Goal: Task Accomplishment & Management: Complete application form

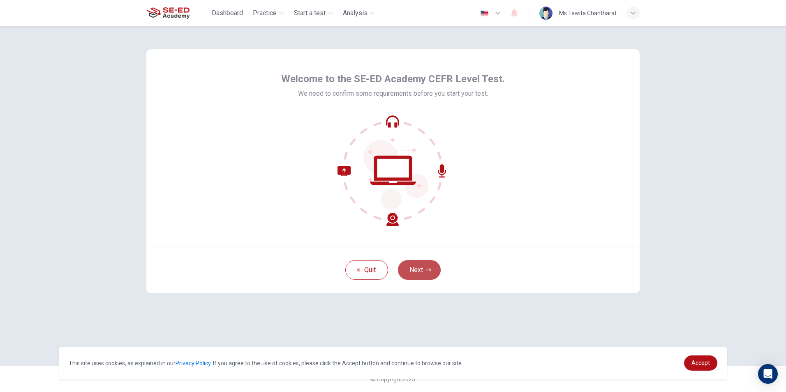
click at [422, 262] on button "Next" at bounding box center [419, 270] width 43 height 20
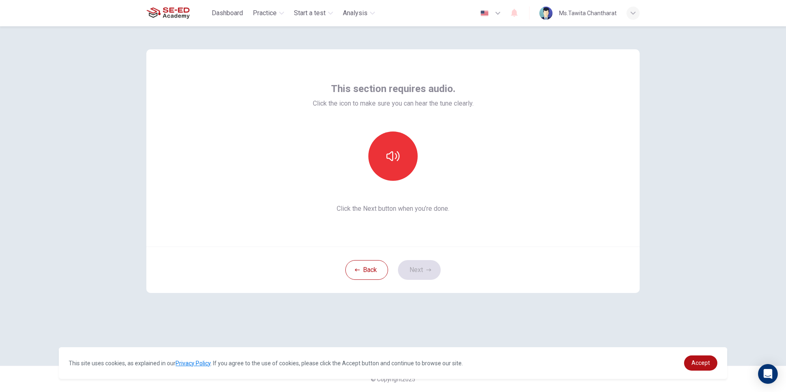
click at [414, 271] on div "Back Next" at bounding box center [393, 270] width 494 height 46
click at [380, 154] on button "button" at bounding box center [392, 156] width 49 height 49
click at [415, 162] on button "button" at bounding box center [392, 156] width 49 height 49
click at [412, 272] on button "Next" at bounding box center [419, 270] width 43 height 20
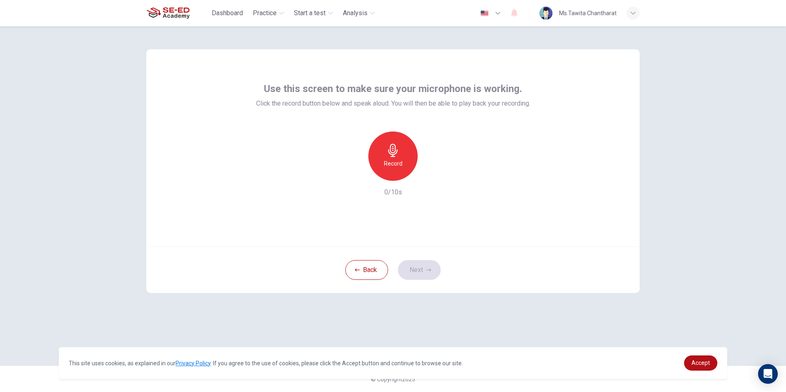
click at [385, 141] on div "Record" at bounding box center [392, 156] width 49 height 49
click at [395, 149] on icon "button" at bounding box center [392, 150] width 9 height 13
click at [431, 179] on div "button" at bounding box center [430, 174] width 13 height 13
click at [431, 178] on icon "button" at bounding box center [431, 174] width 8 height 8
click at [430, 177] on icon "button" at bounding box center [431, 174] width 8 height 8
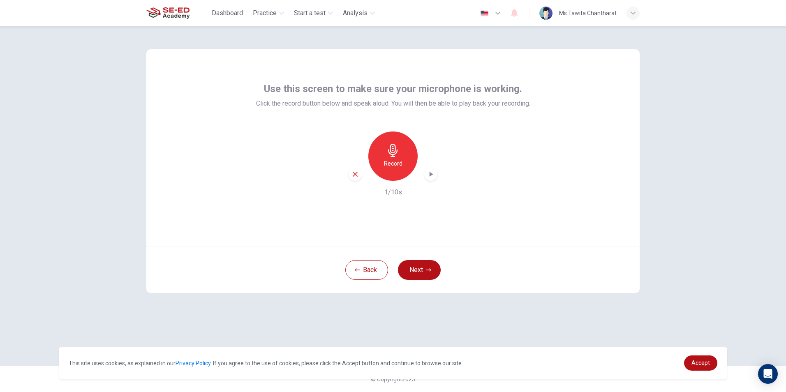
click at [433, 173] on icon "button" at bounding box center [431, 174] width 8 height 8
click at [392, 153] on icon "button" at bounding box center [392, 150] width 9 height 13
click at [429, 272] on icon "button" at bounding box center [428, 270] width 5 height 5
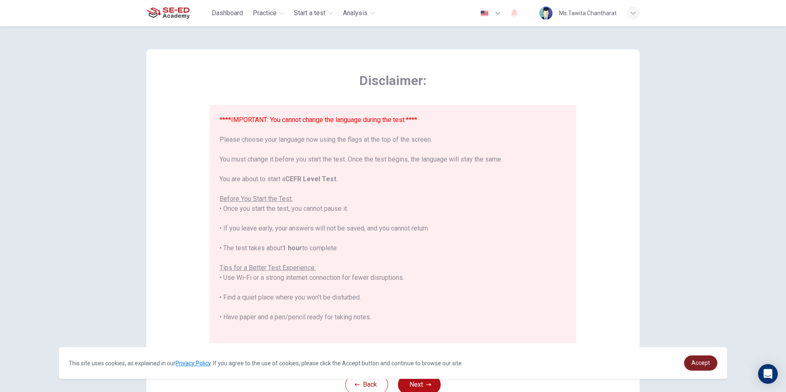
click at [700, 363] on span "Accept" at bounding box center [701, 363] width 19 height 7
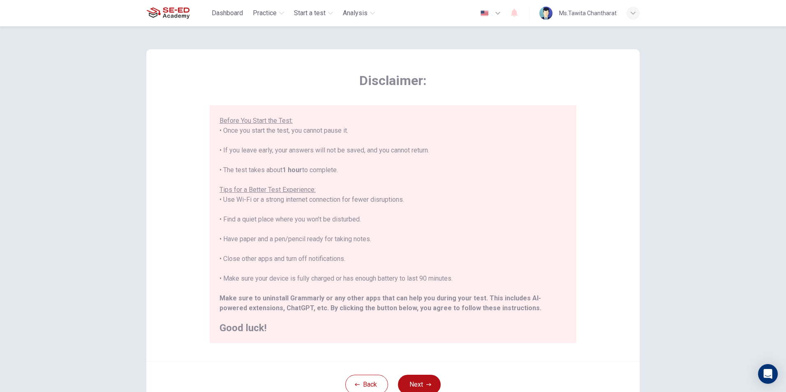
scroll to position [79, 0]
drag, startPoint x: 422, startPoint y: 379, endPoint x: 419, endPoint y: 384, distance: 6.1
click at [422, 380] on button "Next" at bounding box center [419, 385] width 43 height 20
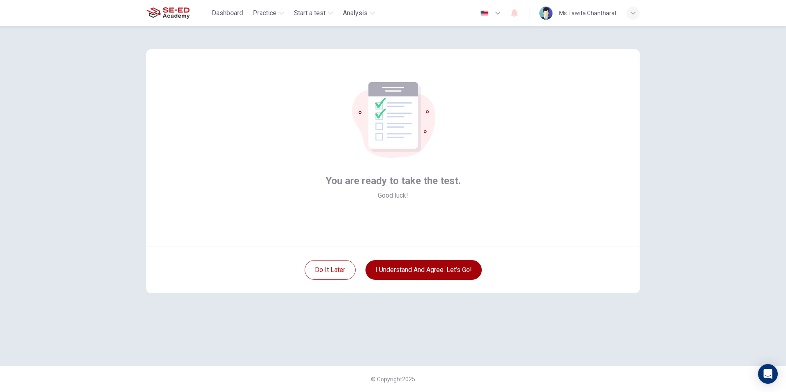
click at [403, 266] on button "I understand and agree. Let’s go!" at bounding box center [424, 270] width 116 height 20
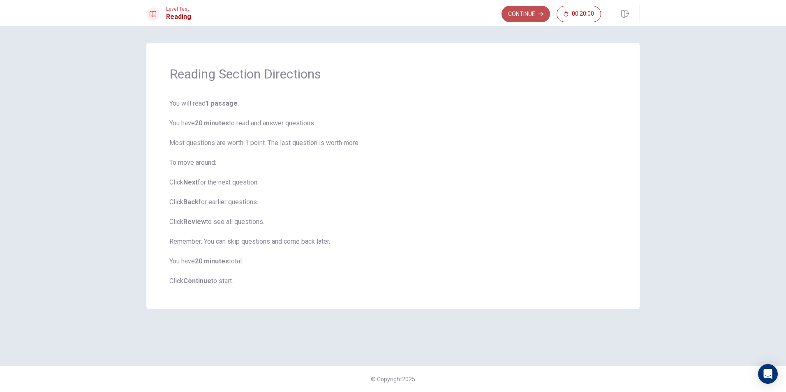
click at [512, 13] on button "Continue" at bounding box center [526, 14] width 49 height 16
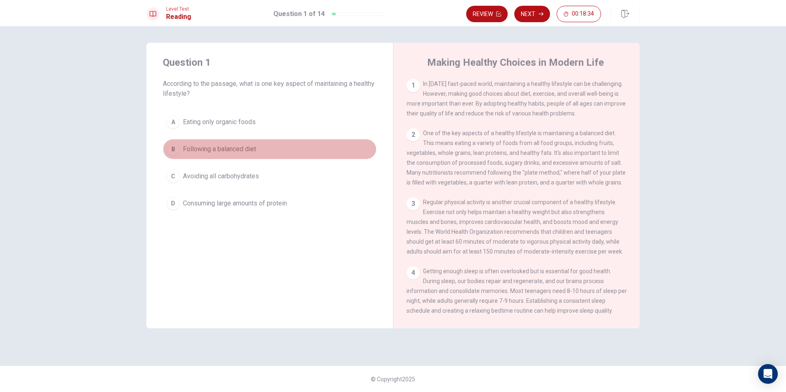
click at [175, 148] on div "B" at bounding box center [173, 149] width 13 height 13
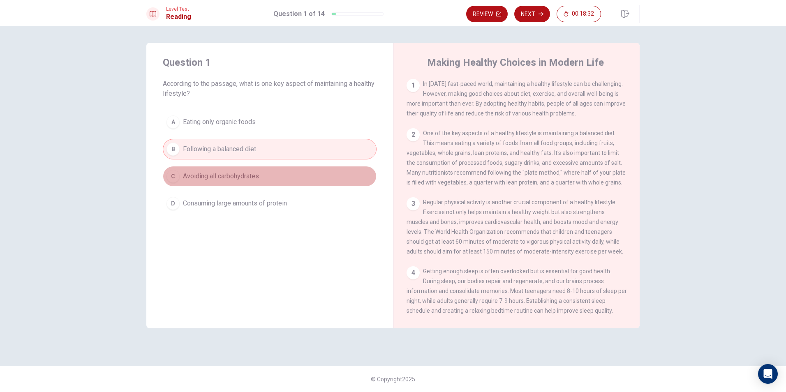
click at [234, 177] on span "Avoiding all carbohydrates" at bounding box center [221, 176] width 76 height 10
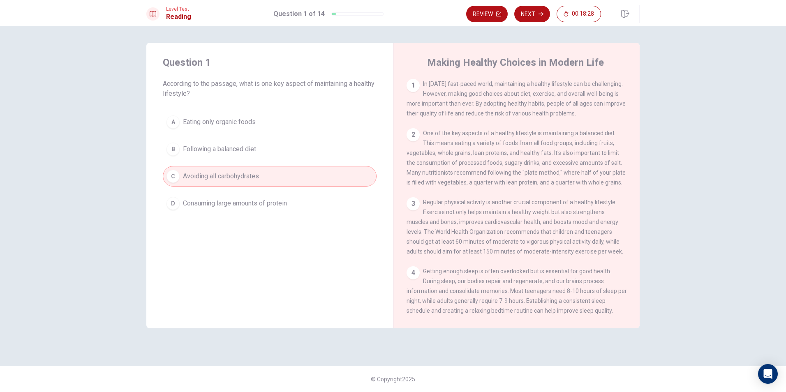
drag, startPoint x: 274, startPoint y: 113, endPoint x: 274, endPoint y: 150, distance: 37.4
click at [274, 118] on button "A Eating only organic foods" at bounding box center [270, 122] width 214 height 21
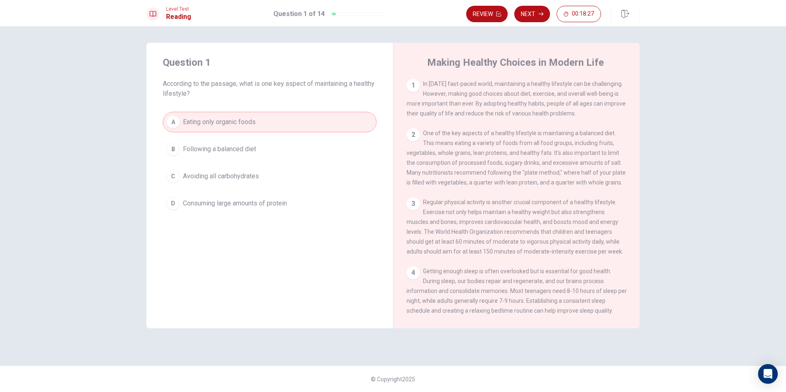
click at [276, 194] on button "D Consuming large amounts of protein" at bounding box center [270, 203] width 214 height 21
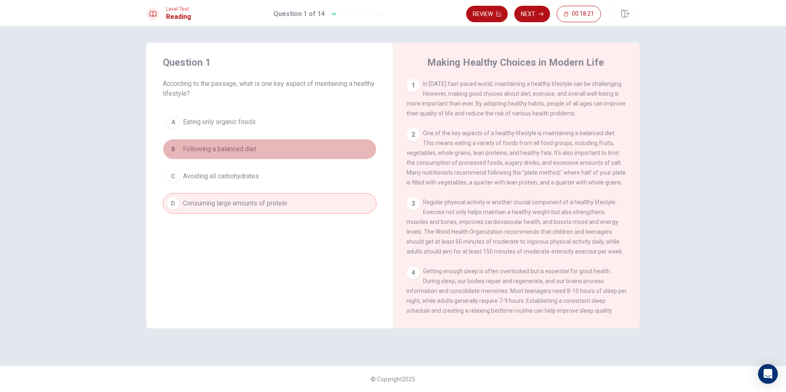
click at [283, 146] on button "B Following a balanced diet" at bounding box center [270, 149] width 214 height 21
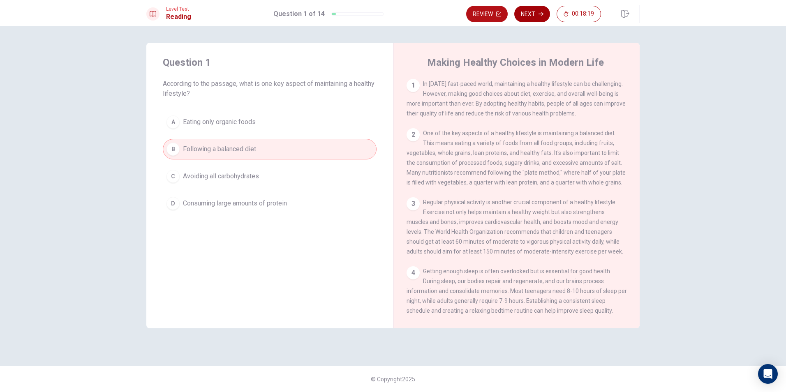
click at [531, 14] on button "Next" at bounding box center [532, 14] width 36 height 16
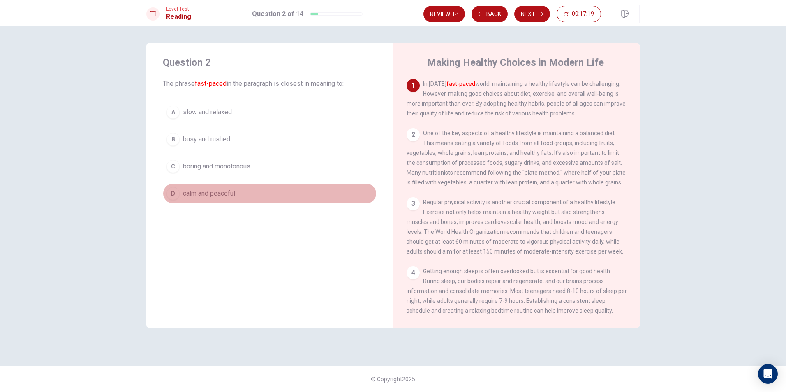
click at [176, 197] on div "D" at bounding box center [173, 193] width 13 height 13
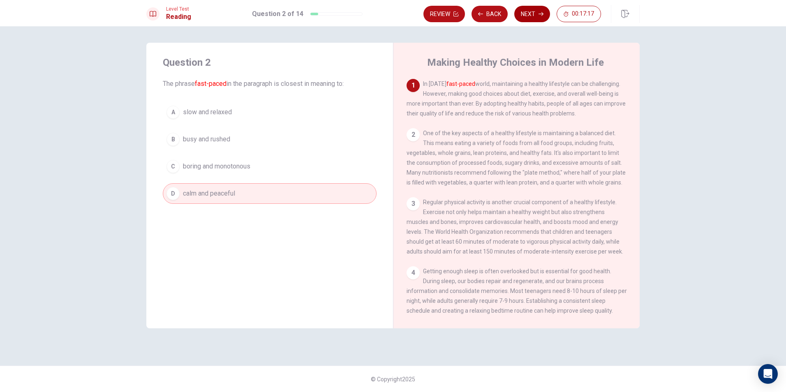
click at [529, 8] on button "Next" at bounding box center [532, 14] width 36 height 16
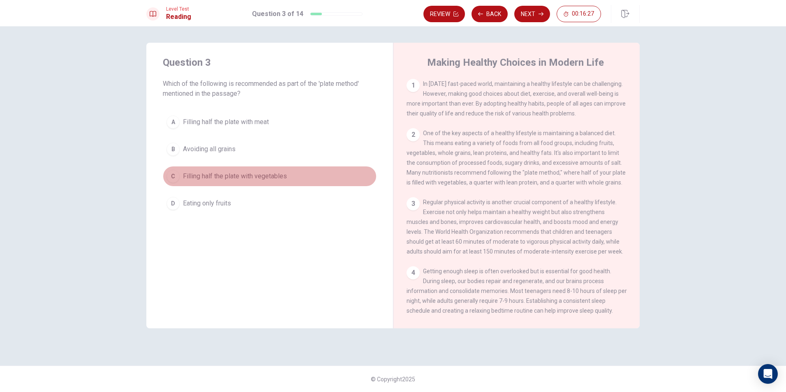
click at [204, 172] on span "Filling half the plate with vegetables" at bounding box center [235, 176] width 104 height 10
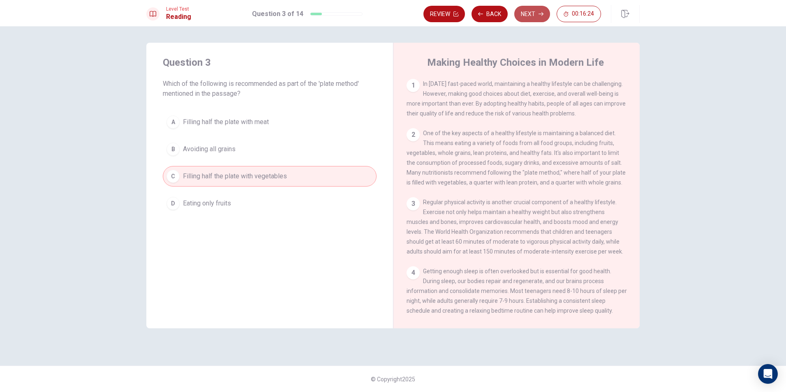
click at [522, 15] on button "Next" at bounding box center [532, 14] width 36 height 16
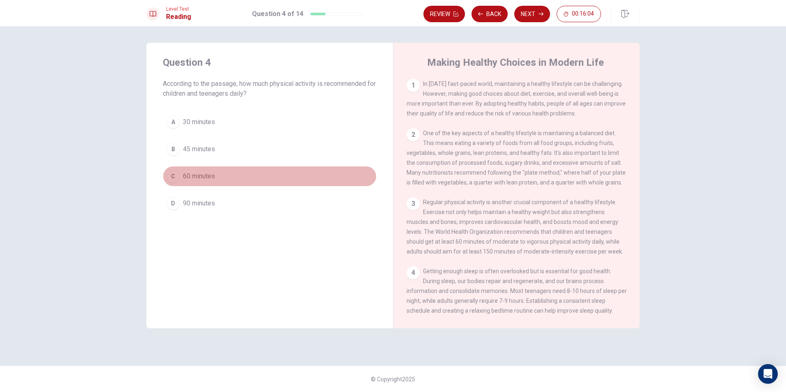
click at [176, 170] on button "C 60 minutes" at bounding box center [270, 176] width 214 height 21
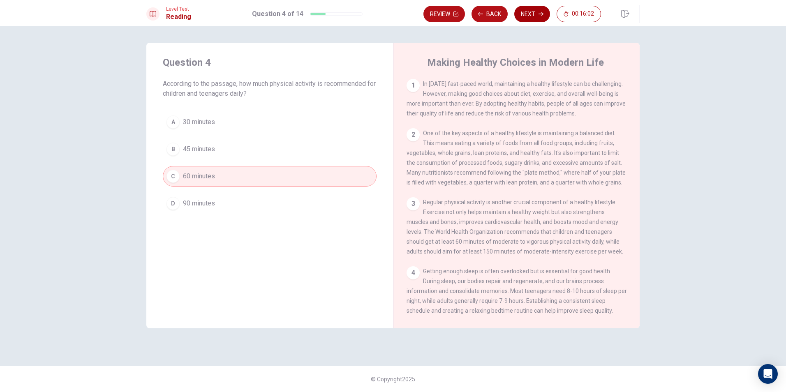
click at [531, 14] on button "Next" at bounding box center [532, 14] width 36 height 16
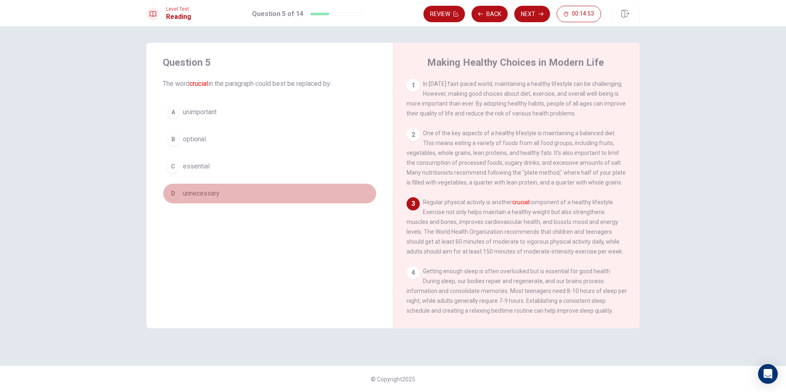
click at [173, 196] on div "D" at bounding box center [173, 193] width 13 height 13
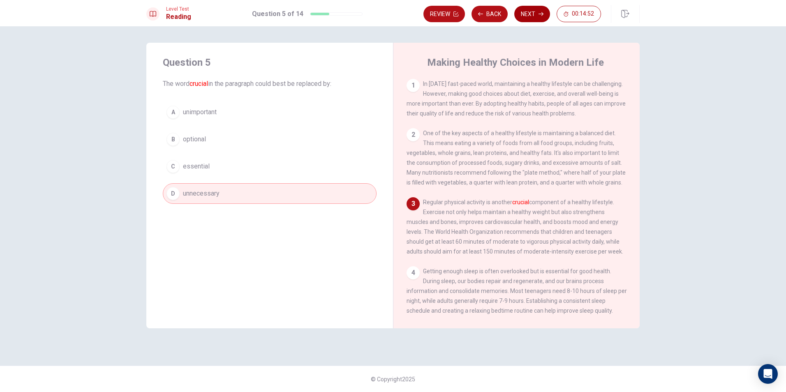
click at [524, 7] on button "Next" at bounding box center [532, 14] width 36 height 16
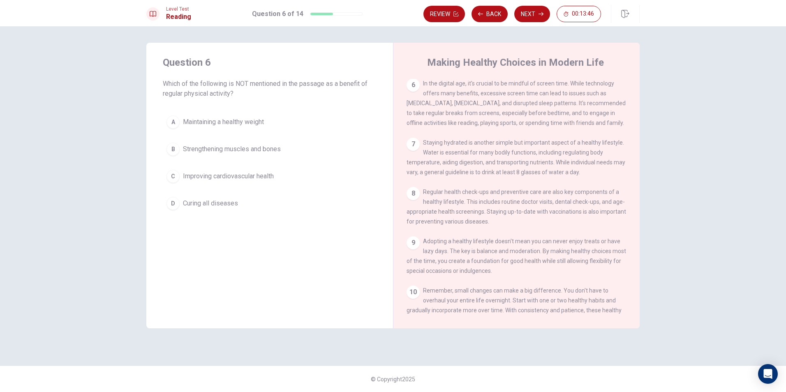
scroll to position [288, 0]
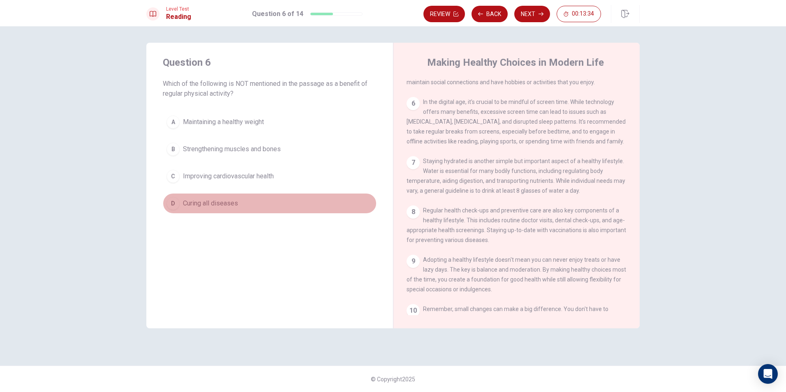
click at [178, 204] on div "D" at bounding box center [173, 203] width 13 height 13
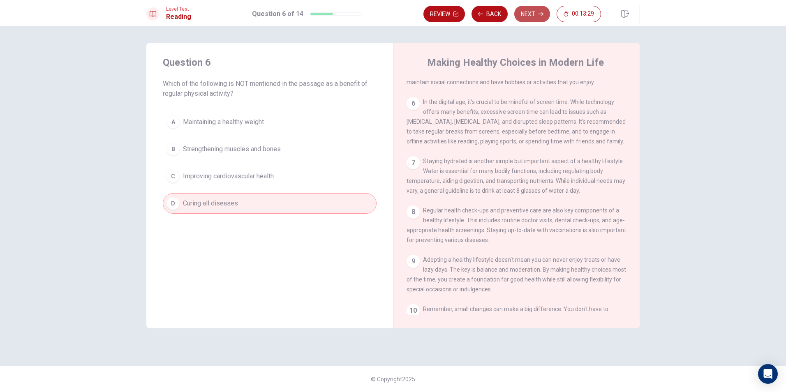
click at [524, 12] on button "Next" at bounding box center [532, 14] width 36 height 16
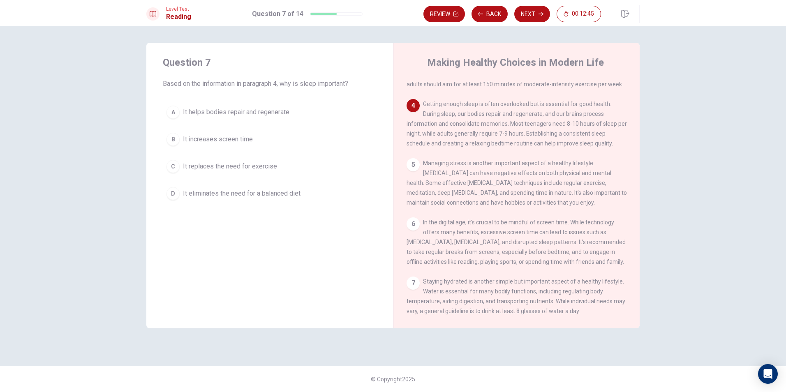
scroll to position [153, 0]
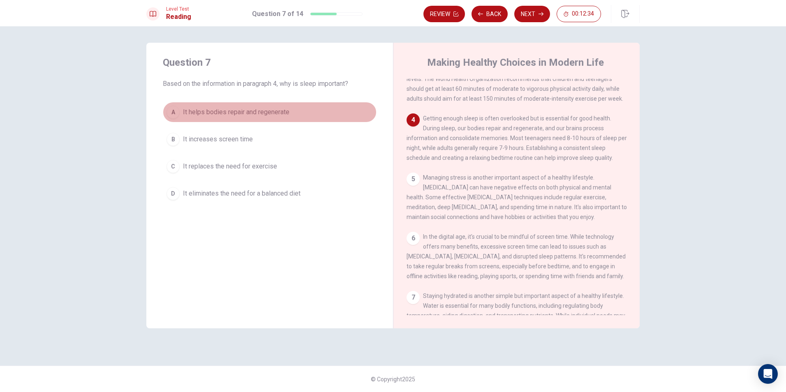
click at [178, 109] on div "A" at bounding box center [173, 112] width 13 height 13
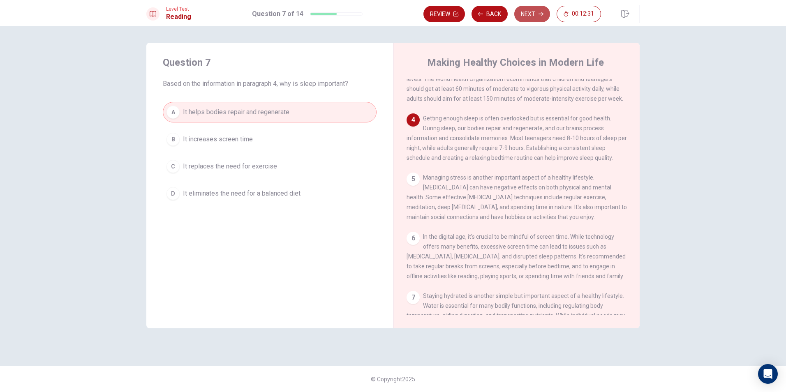
click at [519, 12] on button "Next" at bounding box center [532, 14] width 36 height 16
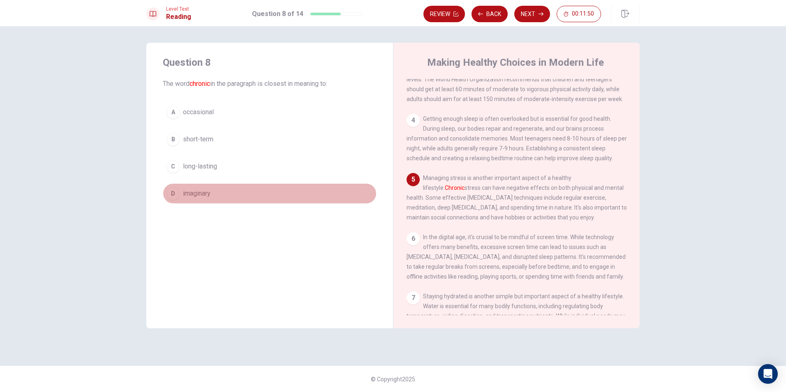
click at [173, 197] on div "D" at bounding box center [173, 193] width 13 height 13
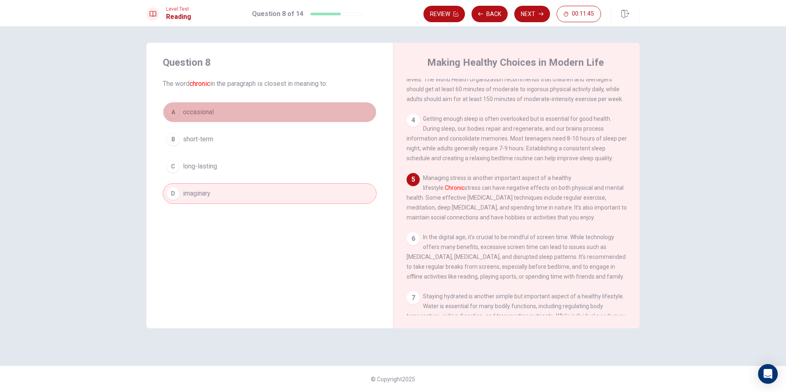
click at [177, 108] on div "A" at bounding box center [173, 112] width 13 height 13
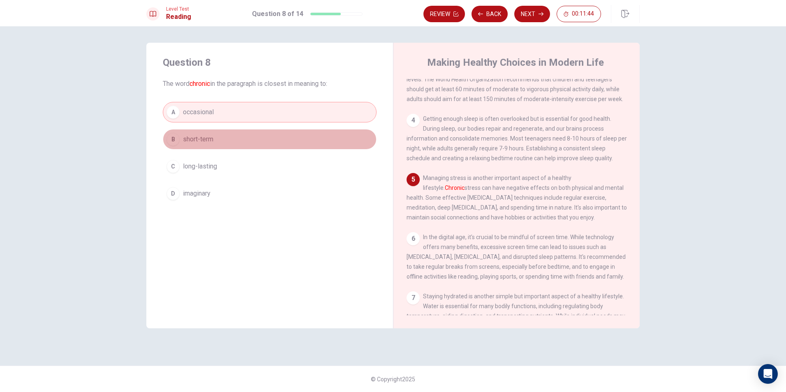
click at [174, 138] on div "B" at bounding box center [173, 139] width 13 height 13
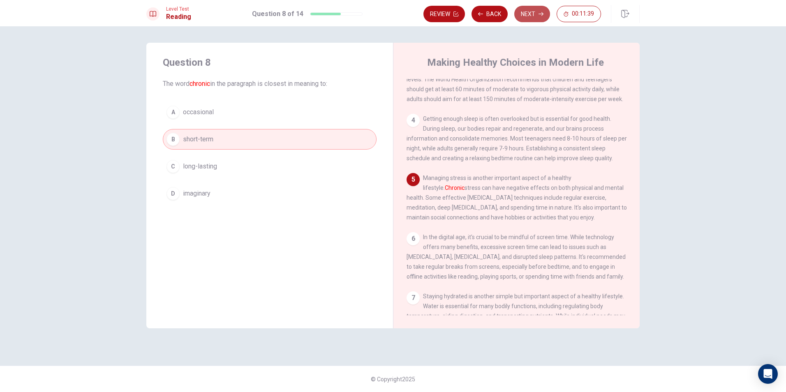
click at [531, 19] on button "Next" at bounding box center [532, 14] width 36 height 16
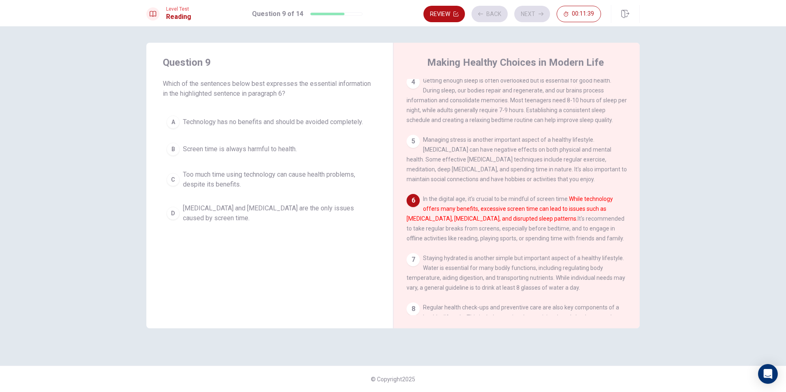
scroll to position [214, 0]
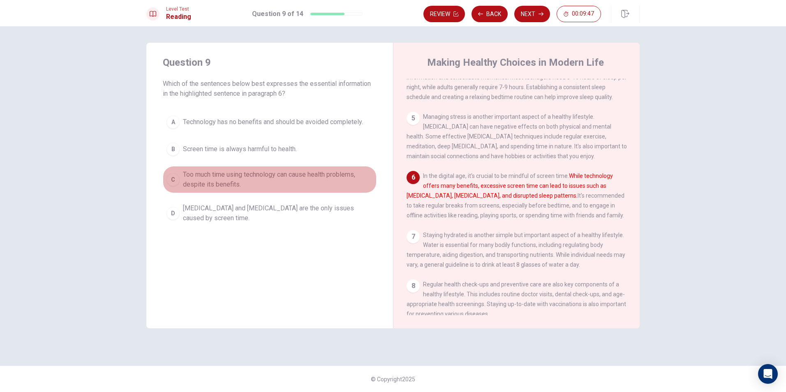
click at [171, 181] on div "C" at bounding box center [173, 179] width 13 height 13
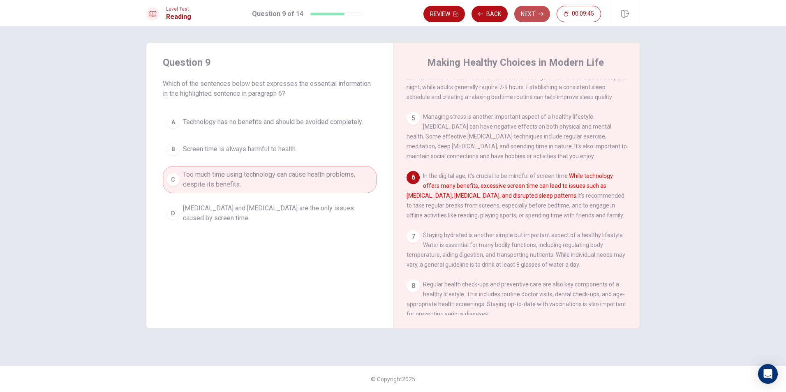
click at [542, 17] on button "Next" at bounding box center [532, 14] width 36 height 16
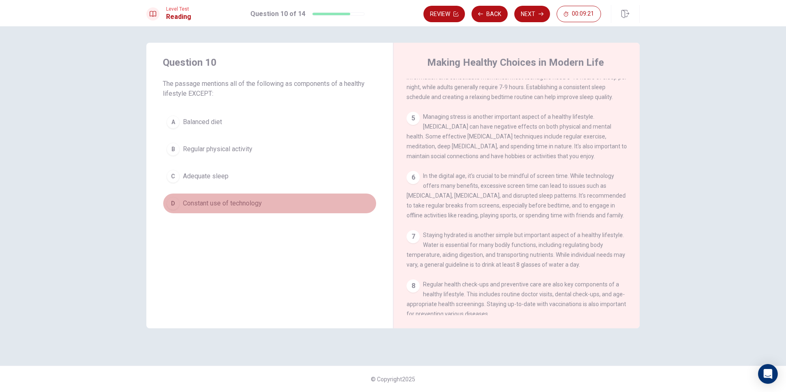
click at [211, 204] on span "Constant use of technology" at bounding box center [222, 204] width 79 height 10
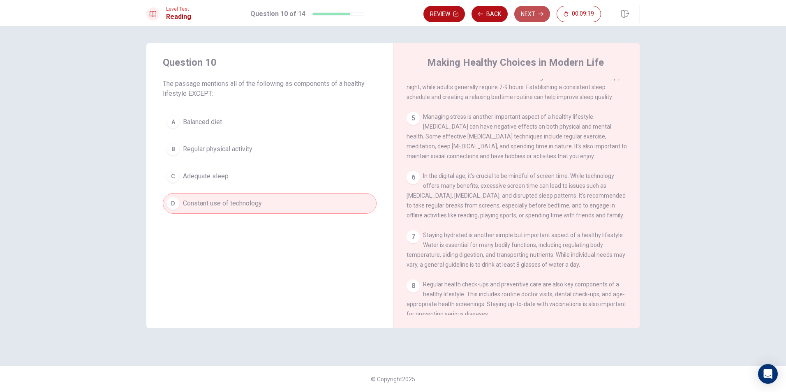
click at [533, 12] on button "Next" at bounding box center [532, 14] width 36 height 16
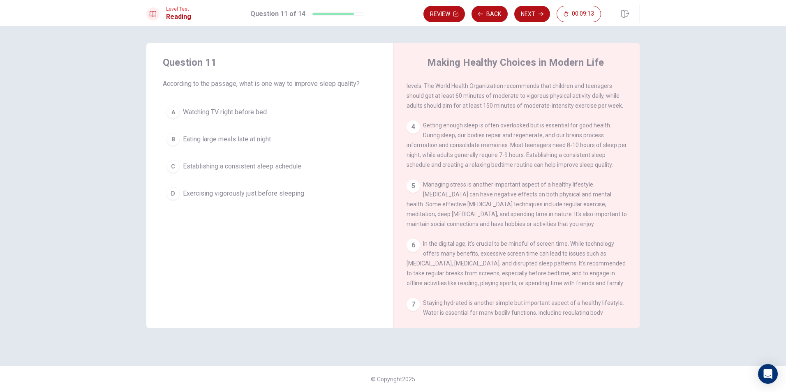
scroll to position [132, 0]
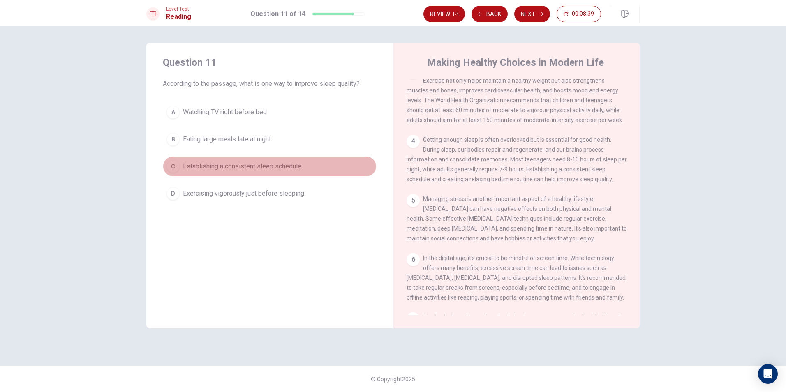
click at [254, 165] on span "Establishing a consistent sleep schedule" at bounding box center [242, 167] width 118 height 10
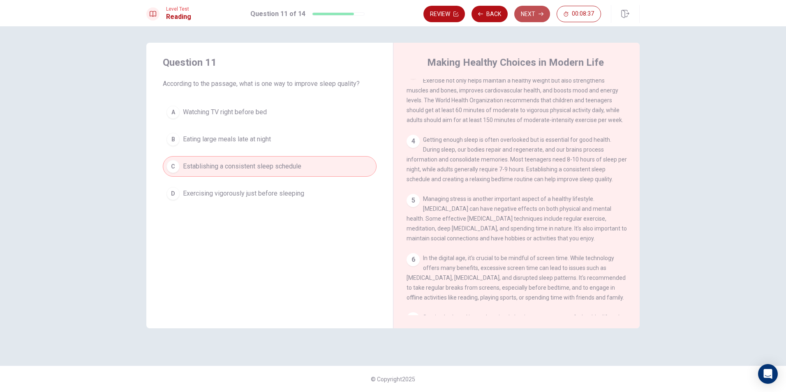
click at [525, 13] on button "Next" at bounding box center [532, 14] width 36 height 16
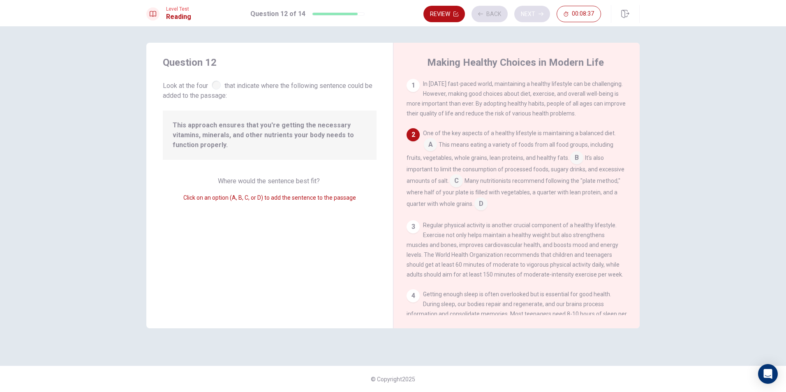
scroll to position [51, 0]
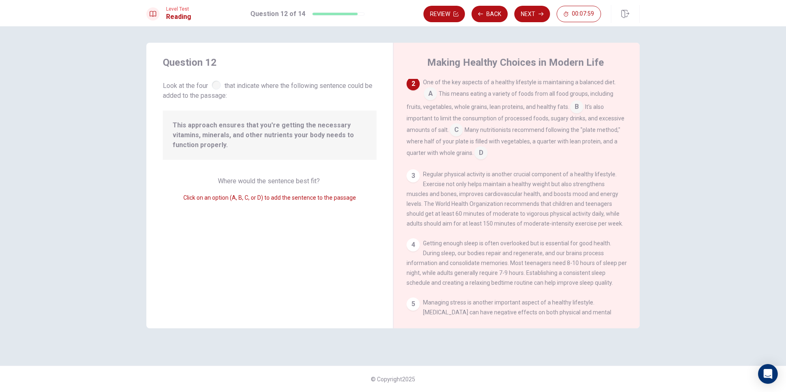
click at [430, 96] on input at bounding box center [430, 94] width 13 height 13
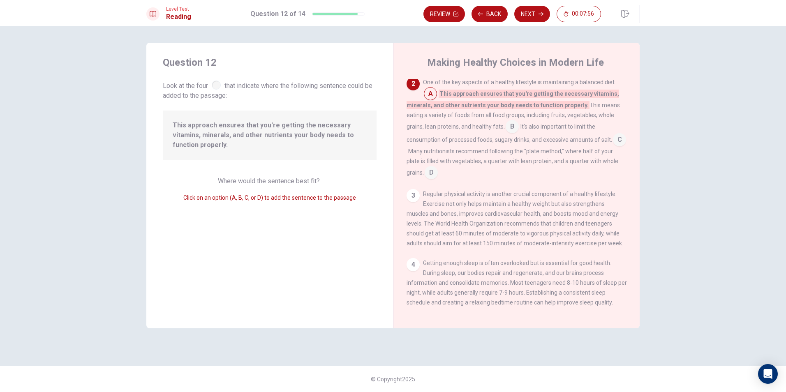
click at [448, 167] on div "One of the key aspects of a healthy lifestyle is maintaining a balanced diet. A…" at bounding box center [517, 128] width 220 height 102
click at [438, 180] on input at bounding box center [431, 173] width 13 height 13
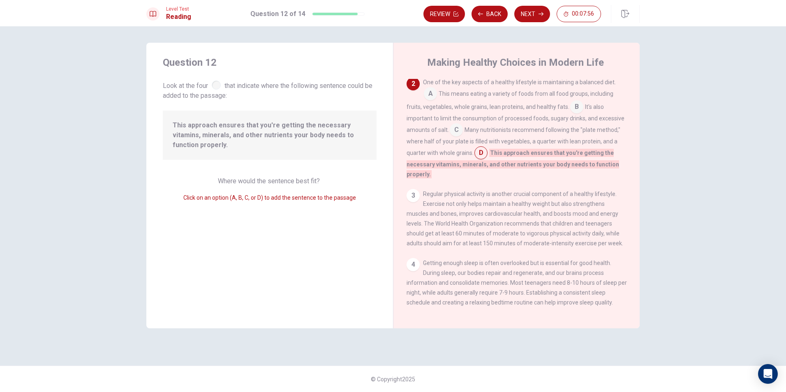
click at [448, 176] on div "One of the key aspects of a healthy lifestyle is maintaining a balanced diet. A…" at bounding box center [517, 128] width 220 height 102
click at [574, 107] on input at bounding box center [576, 107] width 13 height 13
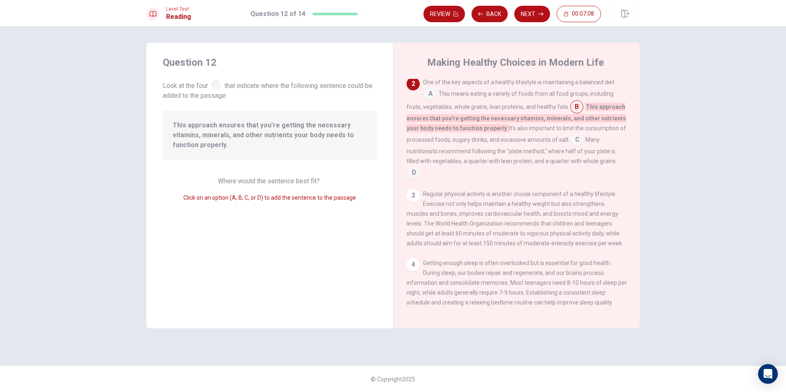
click at [414, 172] on input at bounding box center [414, 173] width 13 height 13
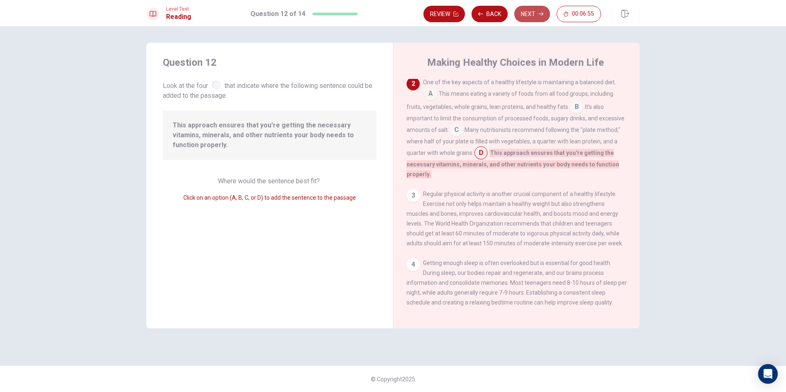
click at [524, 13] on button "Next" at bounding box center [532, 14] width 36 height 16
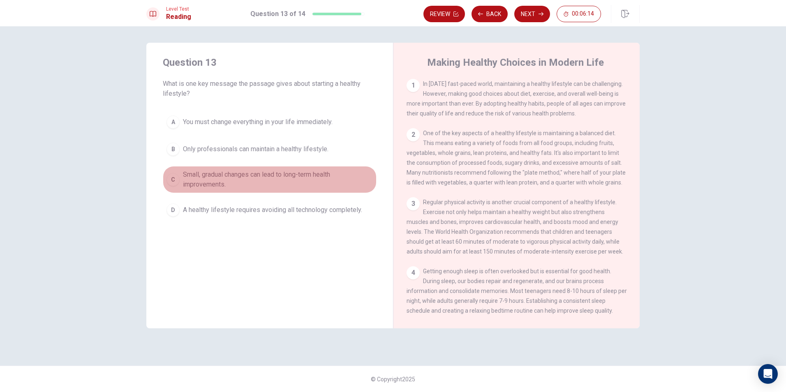
click at [179, 178] on div "C" at bounding box center [173, 179] width 13 height 13
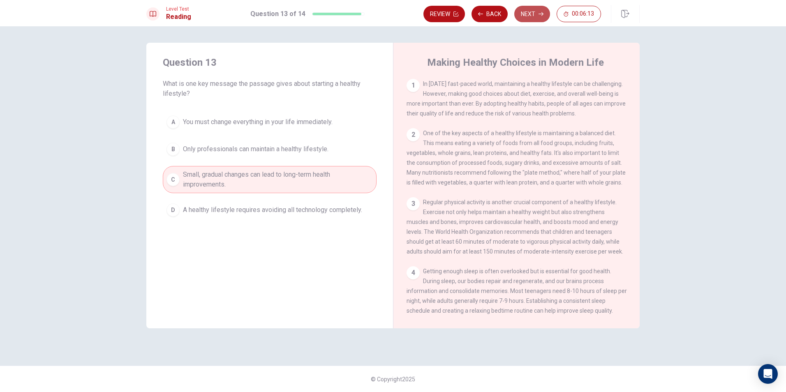
click at [534, 13] on button "Next" at bounding box center [532, 14] width 36 height 16
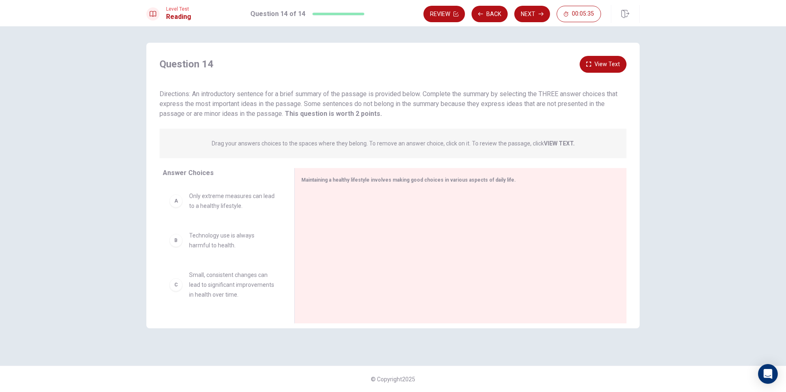
click at [179, 205] on div "A" at bounding box center [175, 201] width 13 height 13
click at [180, 208] on div "A Only extreme measures can lead to a healthy lifestyle." at bounding box center [221, 201] width 105 height 20
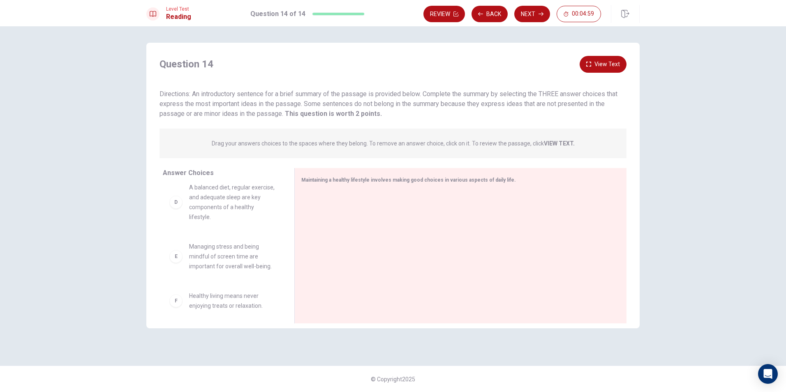
scroll to position [153, 0]
click at [185, 258] on div "E Managing stress and being mindful of screen time are important for overall we…" at bounding box center [221, 251] width 105 height 30
click at [171, 253] on div "E" at bounding box center [175, 250] width 13 height 13
click at [177, 253] on div "A Only extreme measures can lead to a healthy lifestyle. B Technology use is al…" at bounding box center [225, 248] width 125 height 127
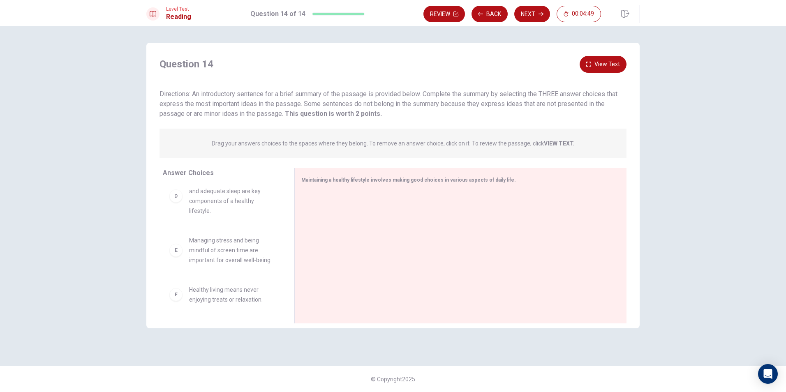
drag, startPoint x: 177, startPoint y: 253, endPoint x: 183, endPoint y: 253, distance: 5.8
click at [179, 285] on div "F Healthy living means never enjoying treats or relaxation." at bounding box center [221, 295] width 105 height 20
drag, startPoint x: 174, startPoint y: 259, endPoint x: 345, endPoint y: 222, distance: 175.4
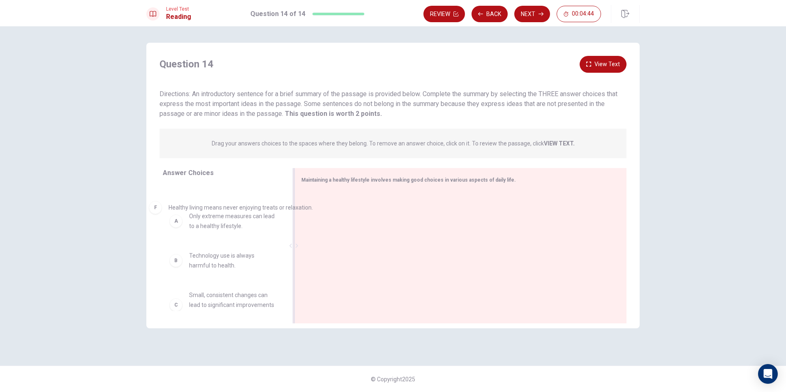
scroll to position [0, 0]
drag, startPoint x: 350, startPoint y: 210, endPoint x: 190, endPoint y: 215, distance: 160.5
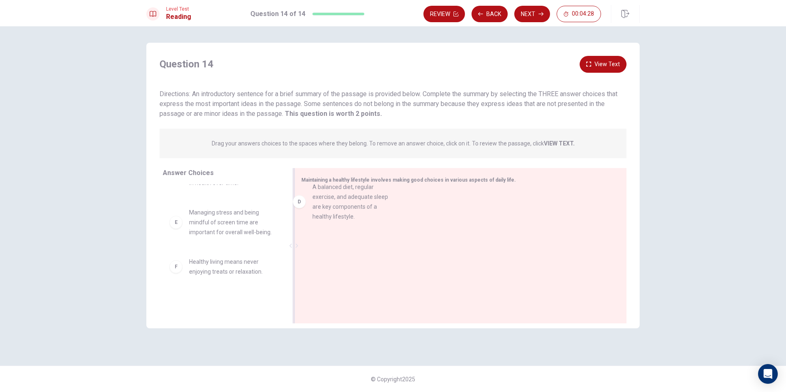
drag, startPoint x: 205, startPoint y: 232, endPoint x: 339, endPoint y: 196, distance: 138.3
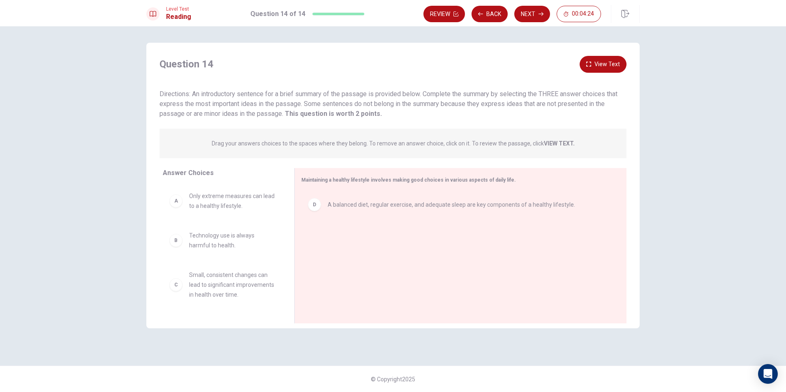
scroll to position [94, 0]
drag, startPoint x: 217, startPoint y: 245, endPoint x: 365, endPoint y: 234, distance: 148.1
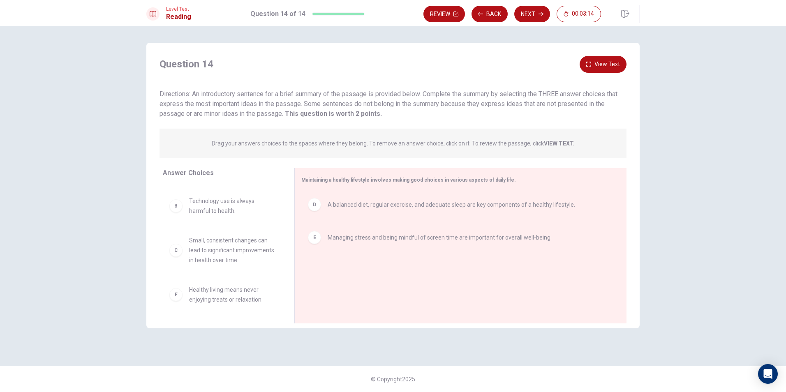
scroll to position [44, 0]
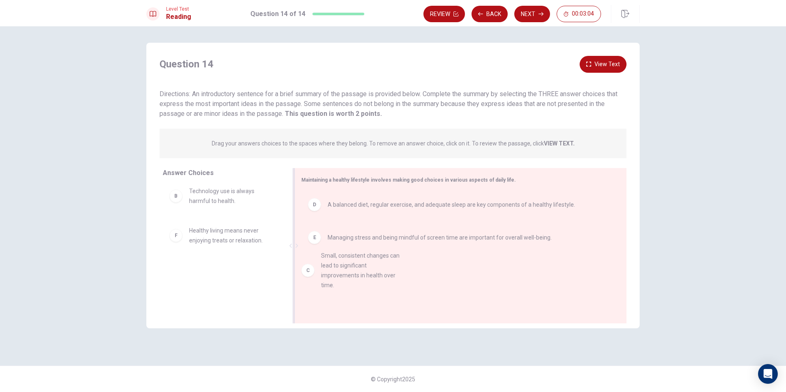
drag, startPoint x: 242, startPoint y: 236, endPoint x: 377, endPoint y: 266, distance: 138.2
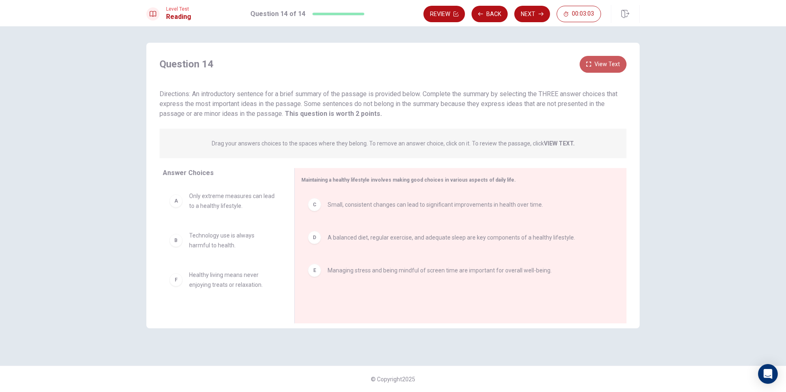
click at [604, 63] on button "View Text" at bounding box center [603, 64] width 47 height 17
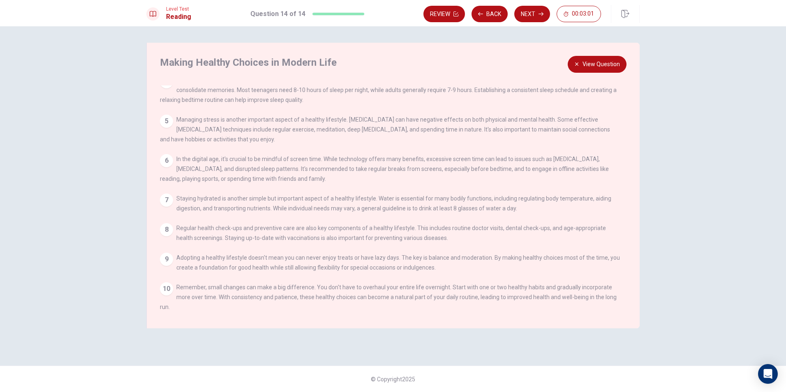
scroll to position [130, 0]
click at [608, 60] on button "View Question" at bounding box center [597, 64] width 59 height 17
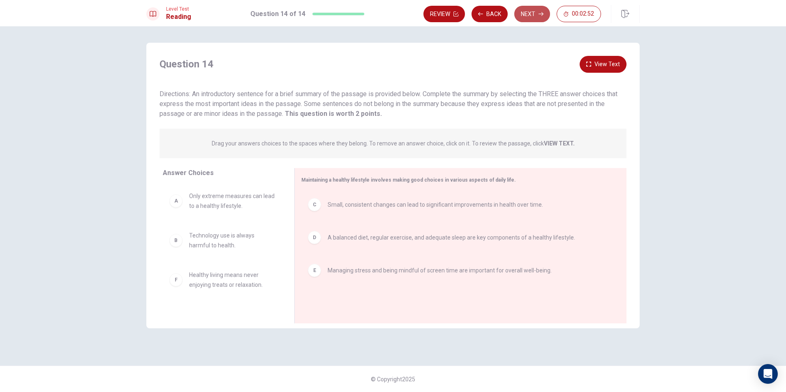
click at [526, 16] on button "Next" at bounding box center [532, 14] width 36 height 16
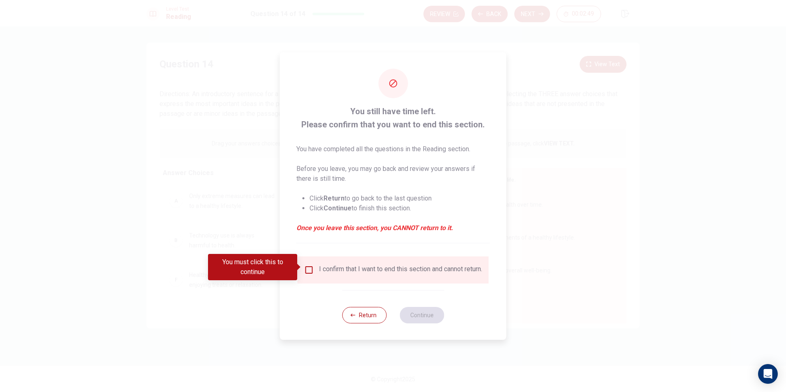
click at [310, 269] on input "You must click this to continue" at bounding box center [309, 270] width 10 height 10
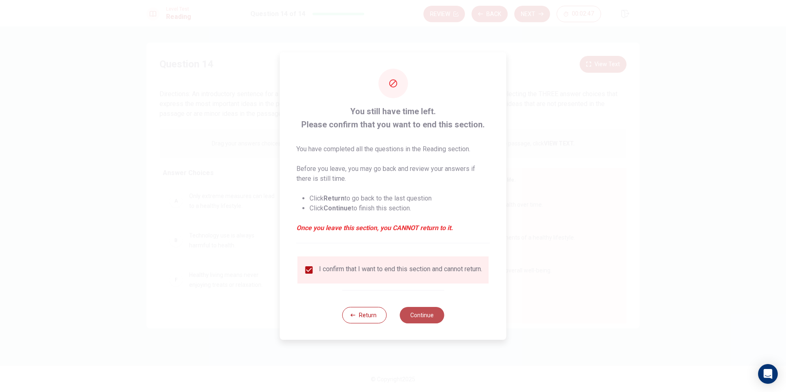
click at [422, 320] on button "Continue" at bounding box center [422, 315] width 44 height 16
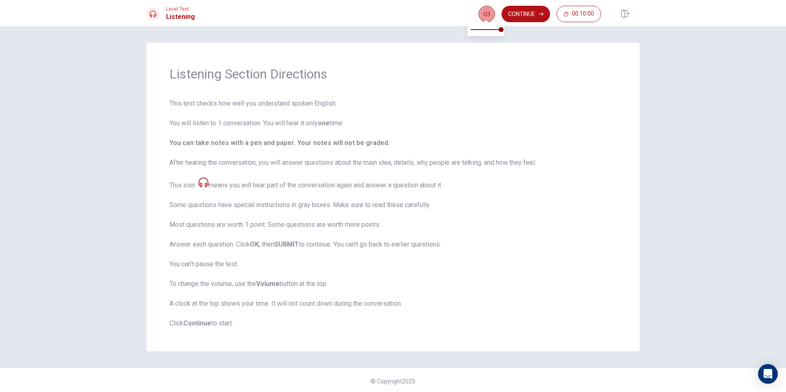
click at [488, 13] on icon "button" at bounding box center [487, 14] width 7 height 5
click at [488, 16] on icon "button" at bounding box center [487, 14] width 7 height 7
click at [513, 83] on div "Listening Section Directions This test checks how well you understand spoken En…" at bounding box center [393, 197] width 494 height 309
click at [526, 16] on button "Continue" at bounding box center [526, 14] width 49 height 16
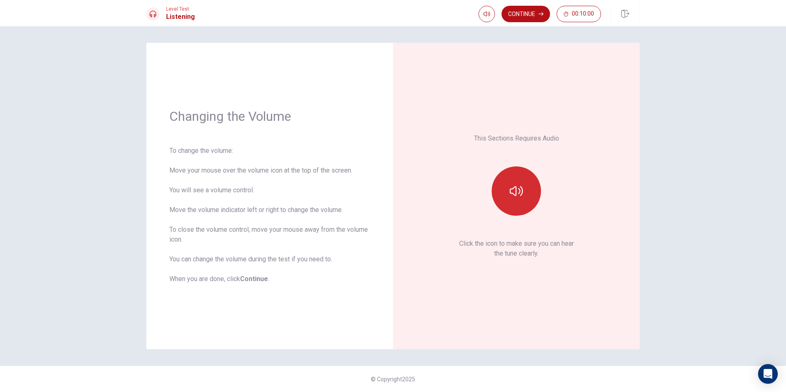
click at [521, 184] on button "button" at bounding box center [516, 191] width 49 height 49
click at [514, 194] on icon "button" at bounding box center [516, 191] width 13 height 13
click at [517, 9] on button "Continue" at bounding box center [526, 14] width 49 height 16
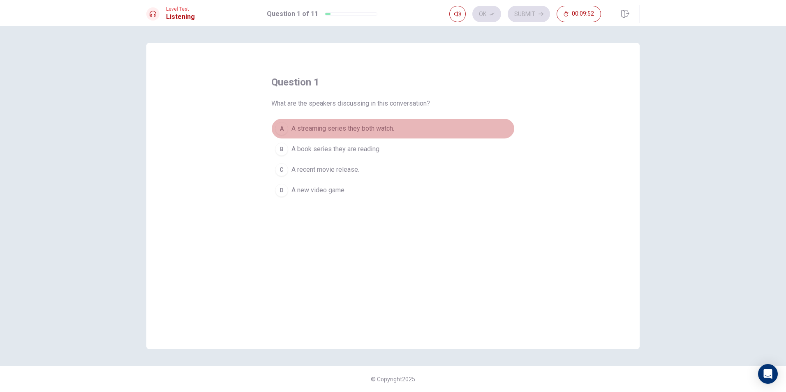
click at [287, 125] on div "A" at bounding box center [281, 128] width 13 height 13
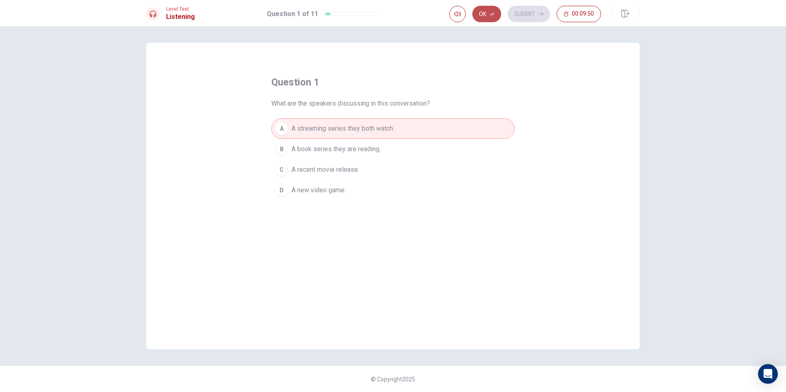
click at [489, 9] on button "Ok" at bounding box center [487, 14] width 29 height 16
click at [526, 12] on button "Submit" at bounding box center [529, 14] width 42 height 16
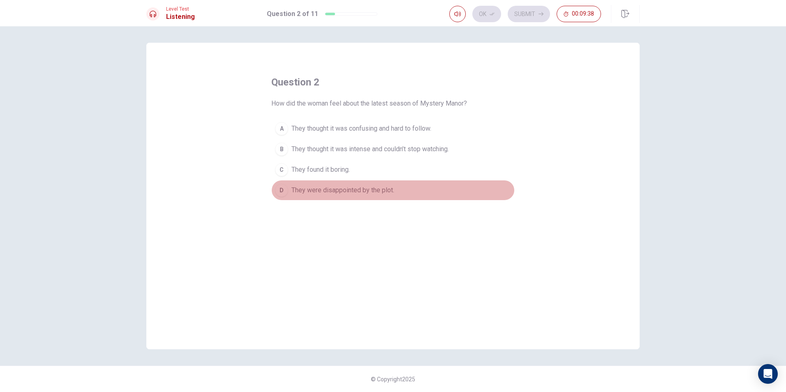
click at [294, 192] on span "They were disappointed by the plot." at bounding box center [343, 190] width 103 height 10
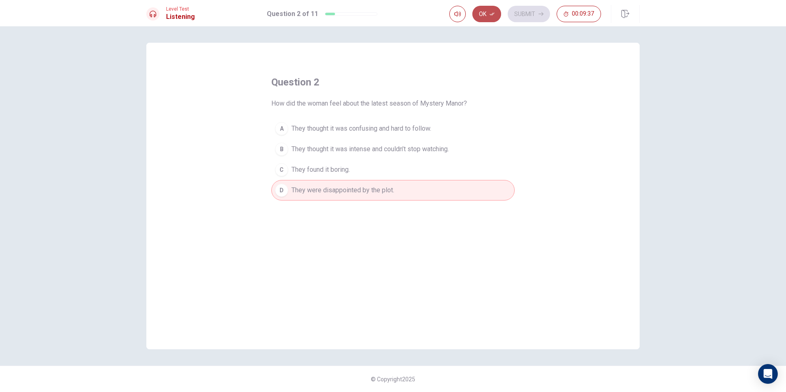
click at [498, 9] on button "Ok" at bounding box center [487, 14] width 29 height 16
drag, startPoint x: 510, startPoint y: 14, endPoint x: 525, endPoint y: 14, distance: 14.8
click at [521, 14] on button "Submit" at bounding box center [529, 14] width 42 height 16
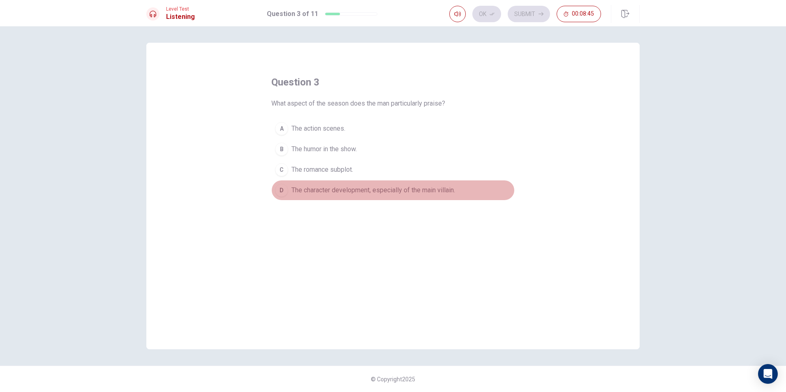
click at [287, 183] on button "D The character development, especially of the main villain." at bounding box center [392, 190] width 243 height 21
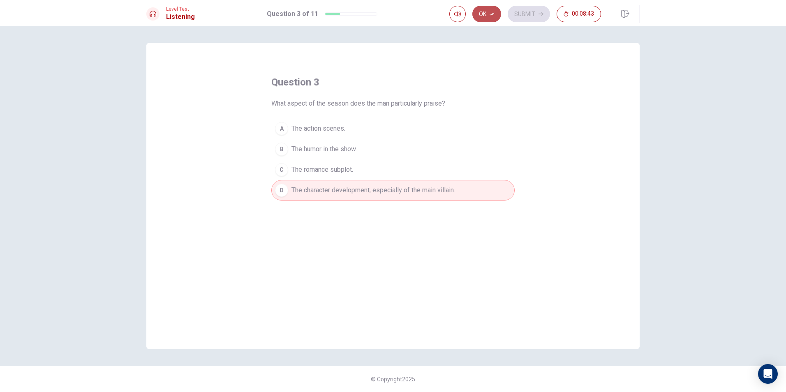
click at [486, 15] on button "Ok" at bounding box center [487, 14] width 29 height 16
click at [517, 17] on button "Submit" at bounding box center [529, 14] width 42 height 16
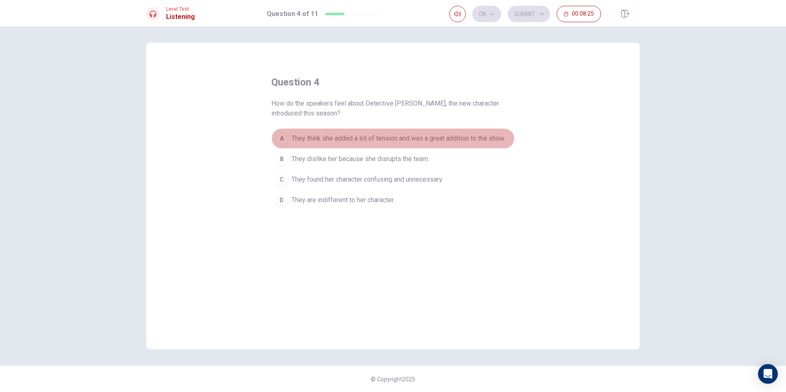
click at [437, 145] on button "A They think she added a lot of tension and was a great addition to the show." at bounding box center [392, 138] width 243 height 21
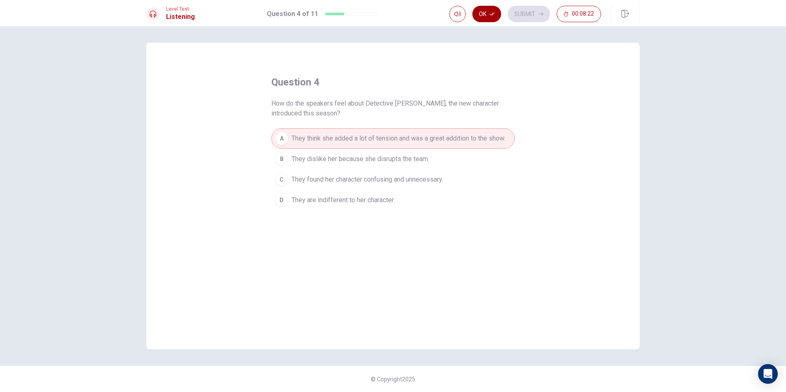
click at [484, 10] on button "Ok" at bounding box center [487, 14] width 29 height 16
click at [524, 14] on button "Submit" at bounding box center [529, 14] width 42 height 16
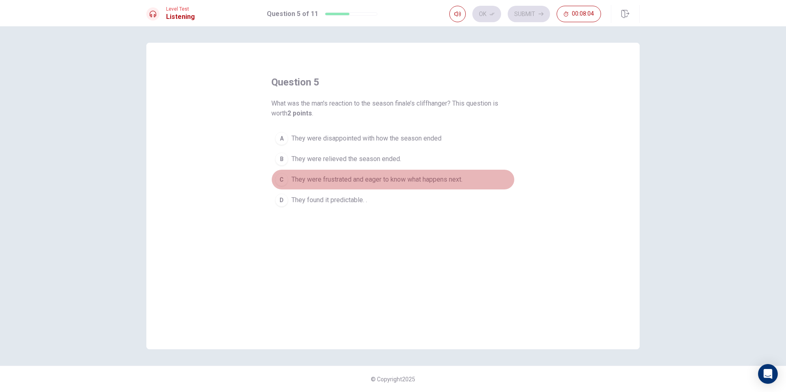
click at [429, 176] on span "They were frustrated and eager to know what happens next." at bounding box center [377, 180] width 171 height 10
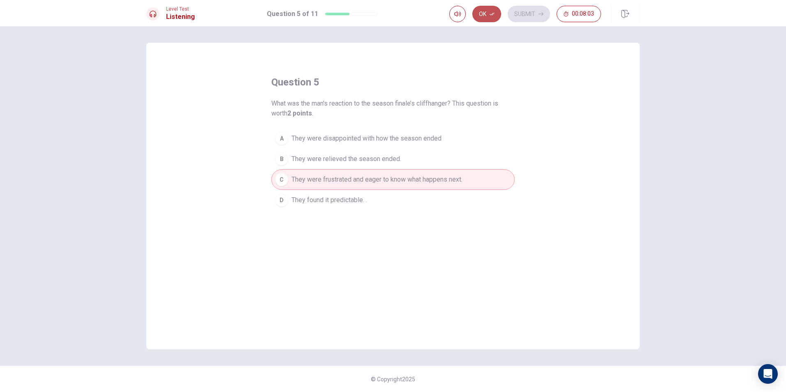
click at [490, 15] on button "Ok" at bounding box center [487, 14] width 29 height 16
click at [536, 16] on button "Submit" at bounding box center [529, 14] width 42 height 16
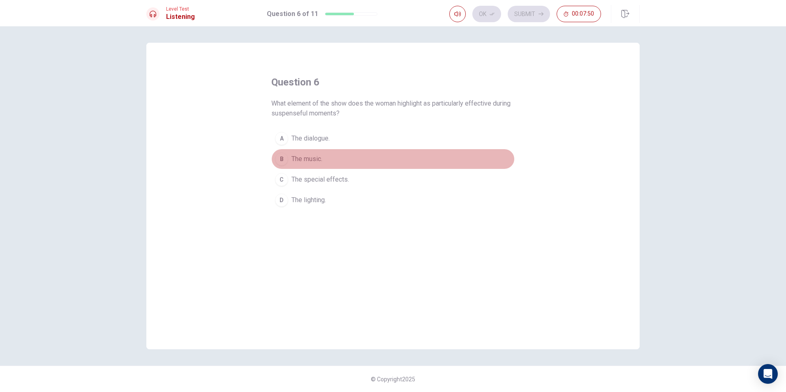
click at [310, 156] on span "The music." at bounding box center [307, 159] width 31 height 10
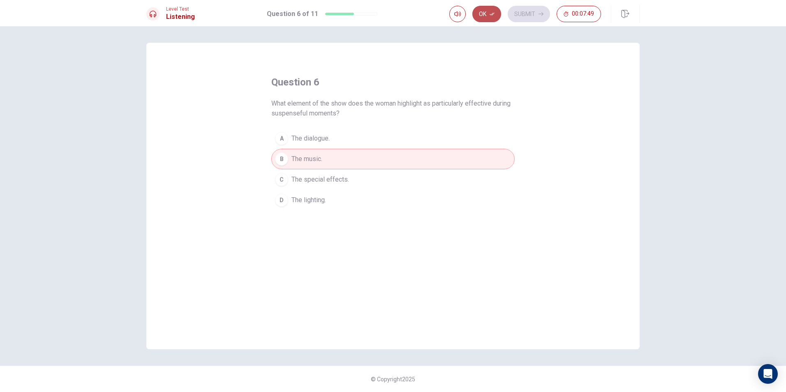
click at [487, 12] on button "Ok" at bounding box center [487, 14] width 29 height 16
click at [521, 14] on button "Submit" at bounding box center [529, 14] width 42 height 16
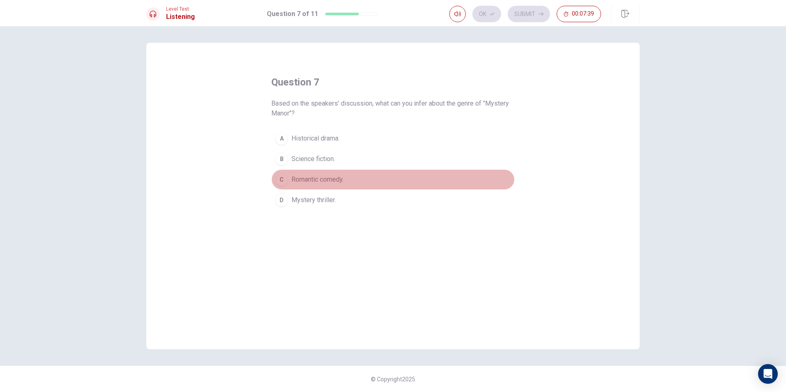
click at [280, 177] on div "C" at bounding box center [281, 179] width 13 height 13
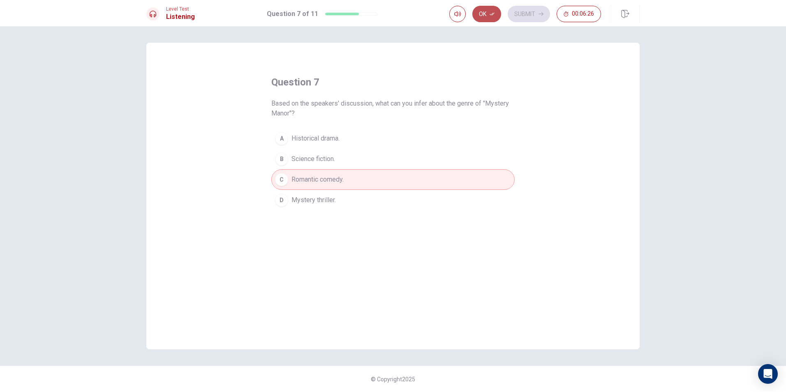
click at [487, 12] on button "Ok" at bounding box center [487, 14] width 29 height 16
click at [522, 11] on button "Submit" at bounding box center [529, 14] width 42 height 16
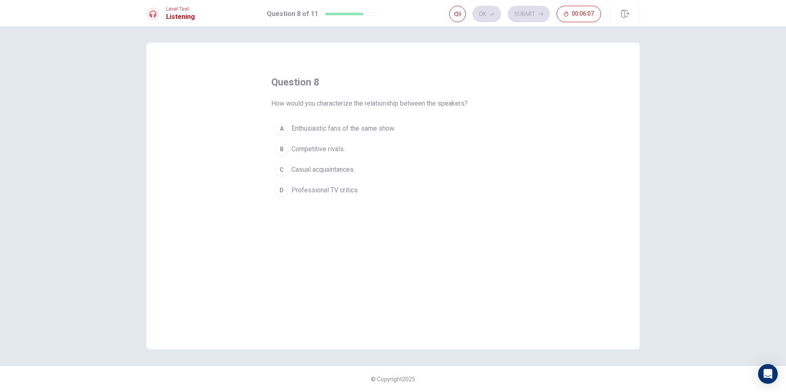
click at [325, 195] on button "D Professional TV critics." at bounding box center [392, 190] width 243 height 21
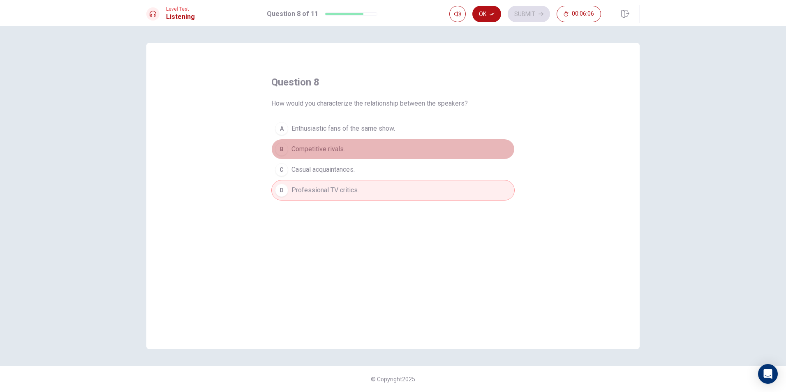
click at [326, 151] on span "Competitive rivals." at bounding box center [318, 149] width 53 height 10
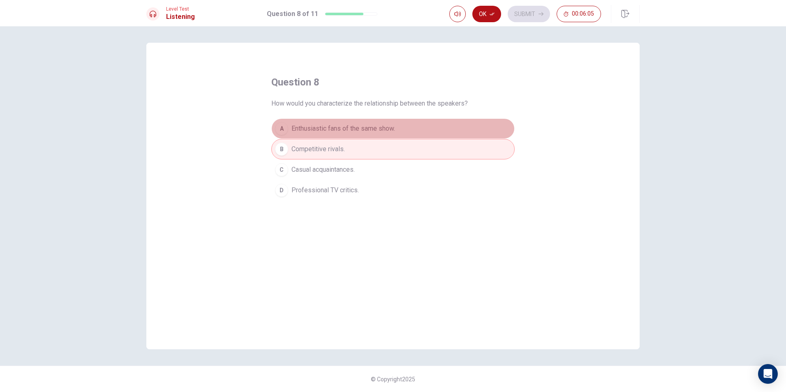
click at [331, 130] on span "Enthusiastic fans of the same show." at bounding box center [344, 129] width 104 height 10
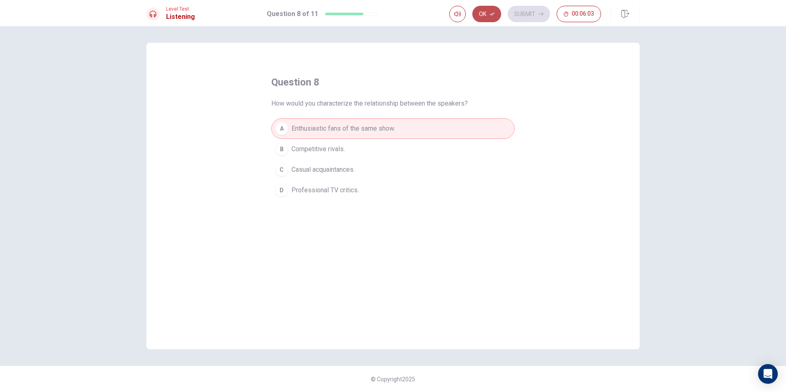
click at [481, 19] on button "Ok" at bounding box center [487, 14] width 29 height 16
click at [525, 23] on div "Level Test Listening Question 8 of 11 Ok Submit 00:06:03" at bounding box center [393, 13] width 786 height 26
click at [526, 19] on button "Submit" at bounding box center [529, 14] width 42 height 16
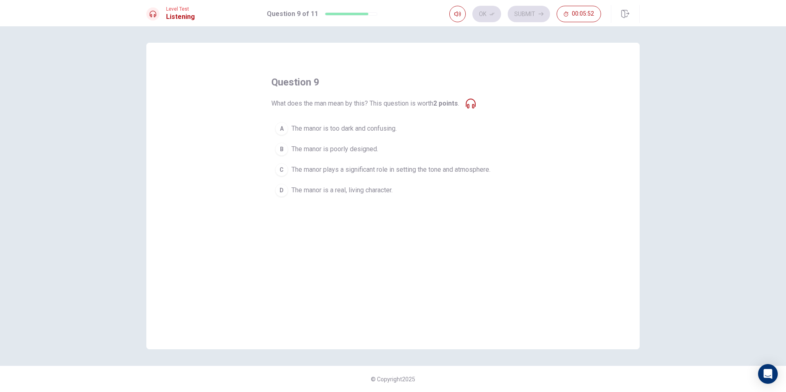
click at [280, 129] on div "A" at bounding box center [281, 128] width 13 height 13
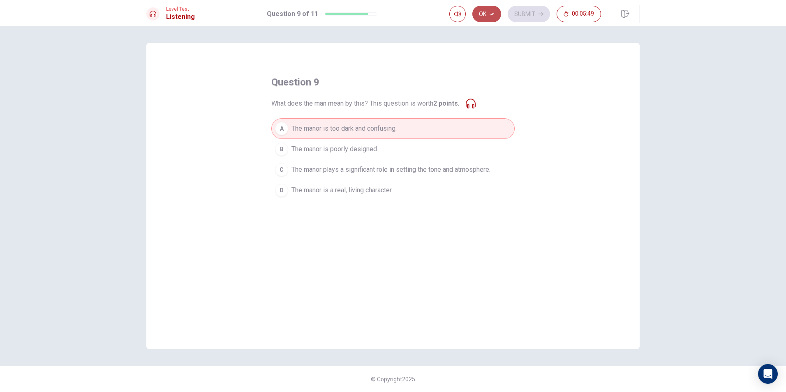
click at [485, 15] on button "Ok" at bounding box center [487, 14] width 29 height 16
click at [377, 174] on span "The manor plays a significant role in setting the tone and atmosphere." at bounding box center [391, 170] width 199 height 10
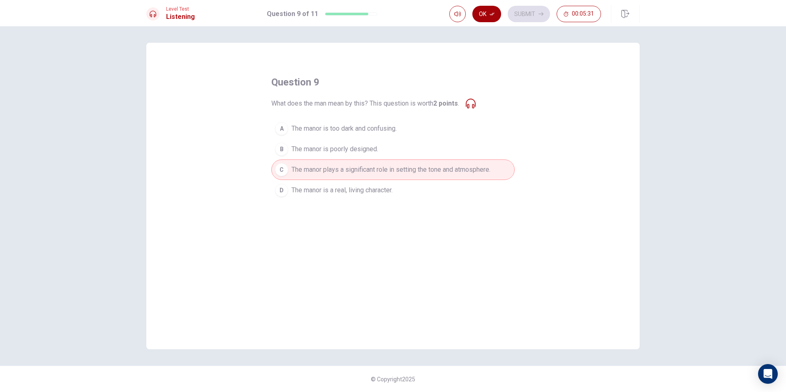
click at [486, 15] on button "Ok" at bounding box center [487, 14] width 29 height 16
click at [515, 17] on button "Submit" at bounding box center [529, 14] width 42 height 16
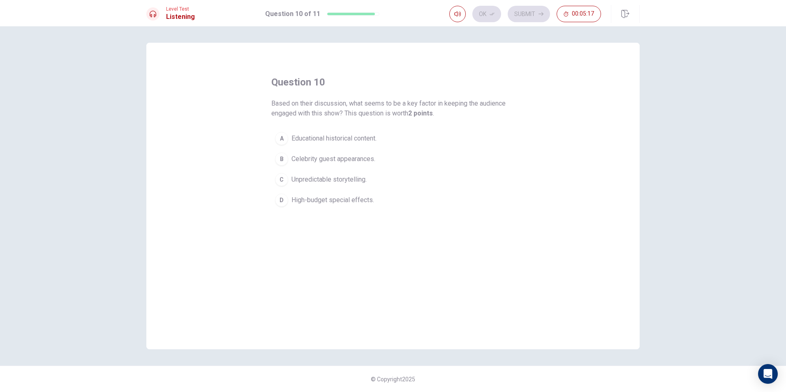
click at [291, 157] on button "B Celebrity guest appearances." at bounding box center [392, 159] width 243 height 21
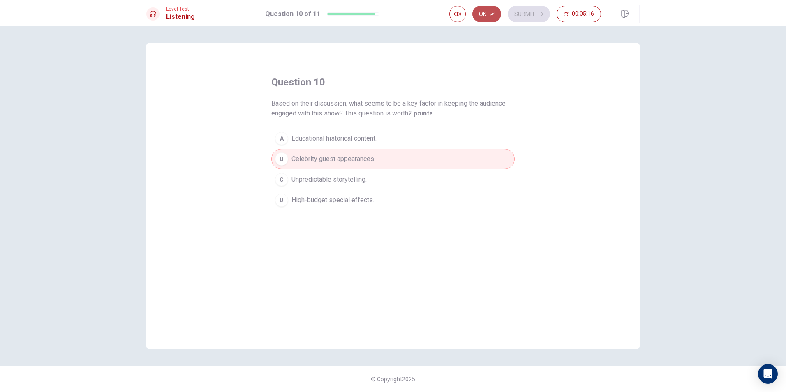
click at [494, 16] on icon "button" at bounding box center [492, 14] width 5 height 5
click at [527, 16] on button "Submit" at bounding box center [529, 14] width 42 height 16
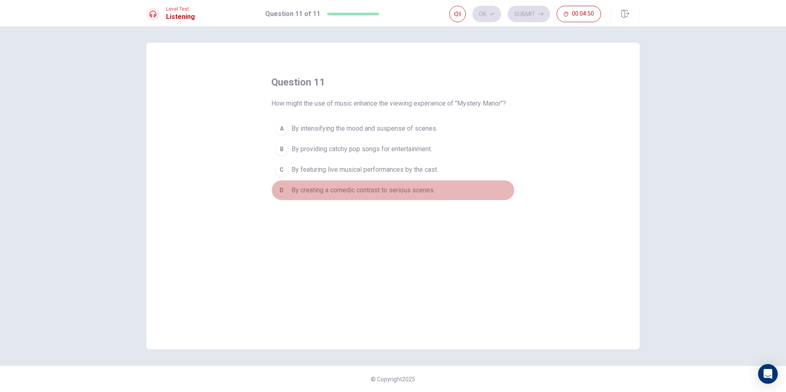
click at [276, 190] on div "D" at bounding box center [281, 190] width 13 height 13
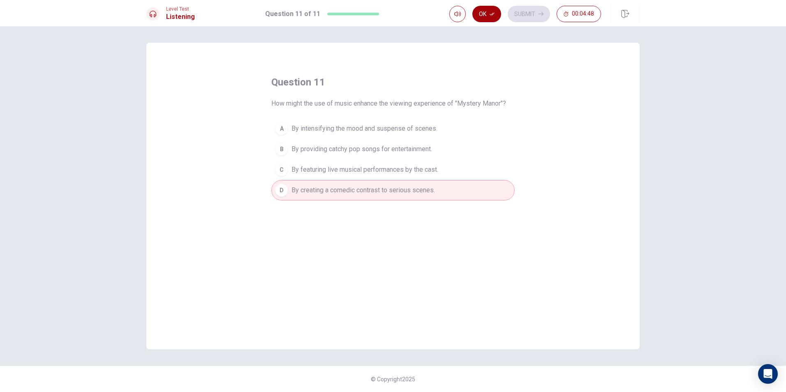
click at [488, 16] on button "Ok" at bounding box center [487, 14] width 29 height 16
click at [520, 19] on button "Submit" at bounding box center [529, 14] width 42 height 16
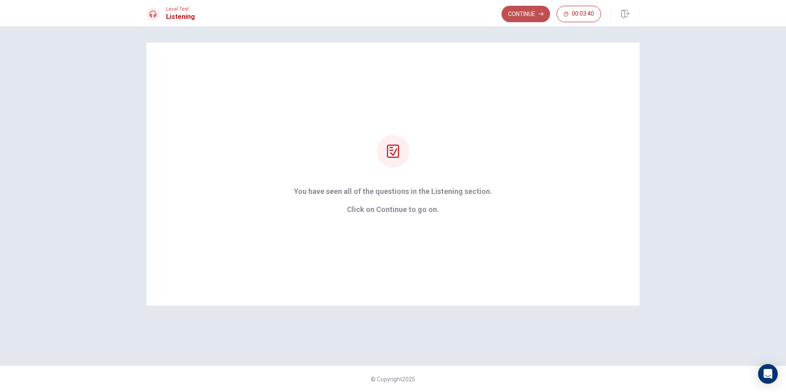
click at [542, 14] on icon "button" at bounding box center [541, 14] width 5 height 4
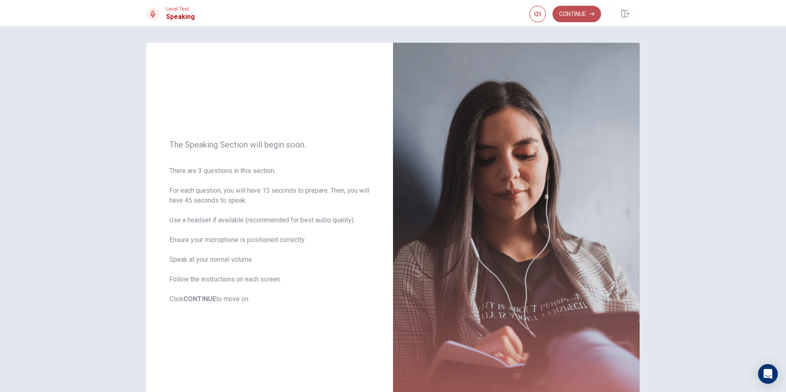
click at [583, 14] on button "Continue" at bounding box center [577, 14] width 49 height 16
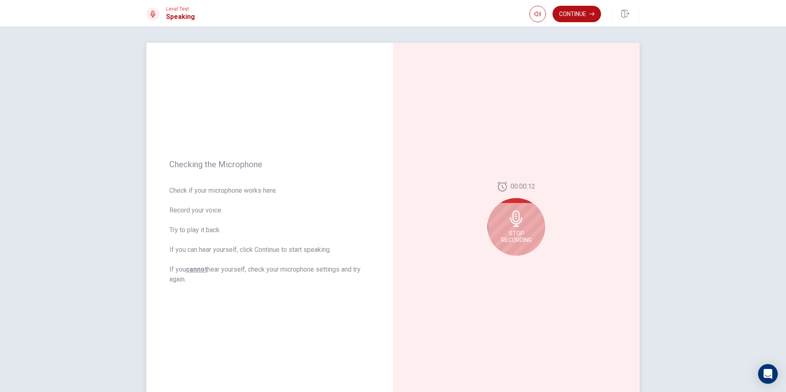
click at [517, 215] on icon at bounding box center [516, 219] width 12 height 16
click at [521, 211] on div at bounding box center [517, 221] width 58 height 58
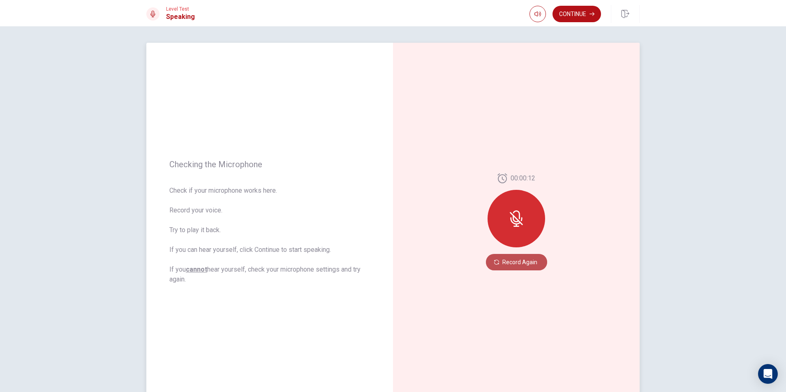
click at [519, 262] on button "Record Again" at bounding box center [516, 262] width 61 height 16
click at [519, 219] on icon at bounding box center [518, 221] width 16 height 16
click at [520, 264] on button "Play Audio" at bounding box center [526, 263] width 12 height 12
click at [508, 264] on button "Record Again" at bounding box center [508, 263] width 12 height 12
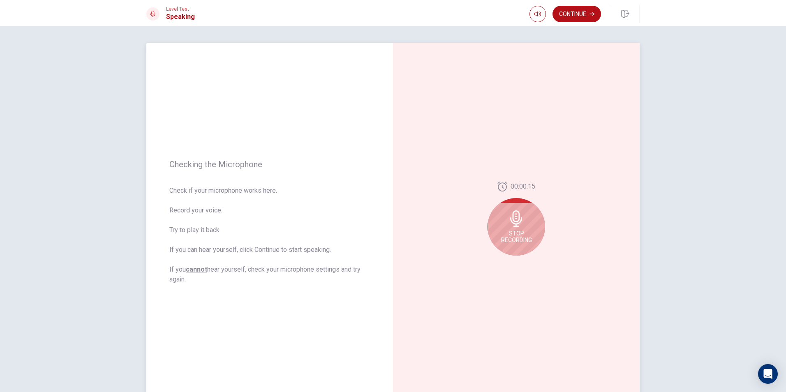
click at [508, 231] on span "Stop Recording" at bounding box center [516, 236] width 31 height 13
click at [505, 261] on icon "Record Again" at bounding box center [507, 262] width 5 height 5
click at [510, 221] on icon at bounding box center [516, 219] width 12 height 16
click at [508, 263] on button "Record Again" at bounding box center [508, 263] width 12 height 12
click at [531, 239] on div "Stop Recording" at bounding box center [517, 227] width 58 height 58
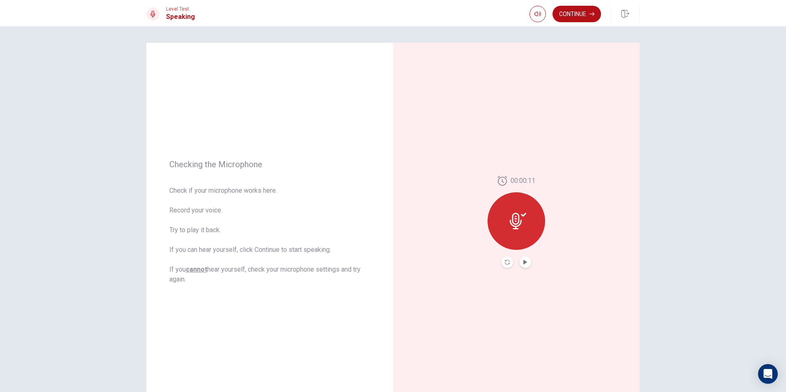
click at [521, 263] on button "Play Audio" at bounding box center [526, 263] width 12 height 12
click at [503, 262] on button "Record Again" at bounding box center [508, 263] width 12 height 12
click at [510, 240] on span "Stop Recording" at bounding box center [516, 236] width 31 height 13
click at [510, 240] on div at bounding box center [517, 221] width 58 height 58
click at [506, 257] on button "Record Again" at bounding box center [508, 263] width 12 height 12
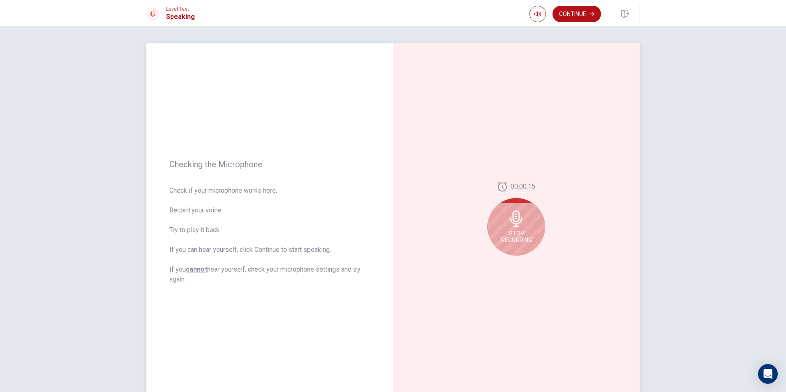
click at [516, 222] on icon at bounding box center [516, 219] width 16 height 16
click at [502, 261] on button "Record Again" at bounding box center [508, 263] width 12 height 12
click at [527, 230] on span "Stop Recording" at bounding box center [516, 236] width 31 height 13
click at [524, 261] on icon "Play Audio" at bounding box center [525, 262] width 5 height 5
click at [585, 13] on button "Continue" at bounding box center [577, 14] width 49 height 16
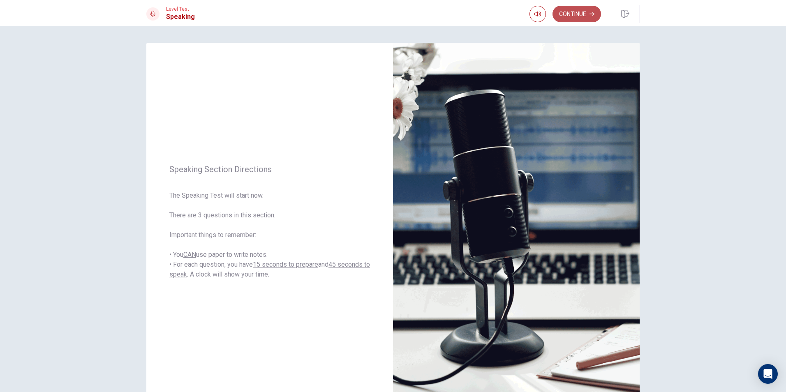
click at [576, 7] on button "Continue" at bounding box center [577, 14] width 49 height 16
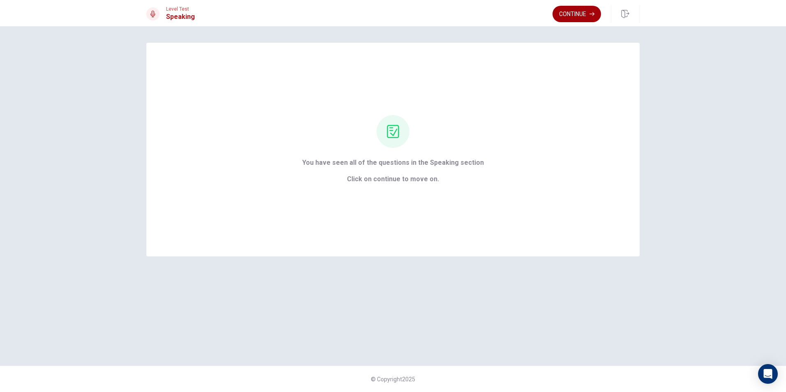
click at [566, 10] on button "Continue" at bounding box center [577, 14] width 49 height 16
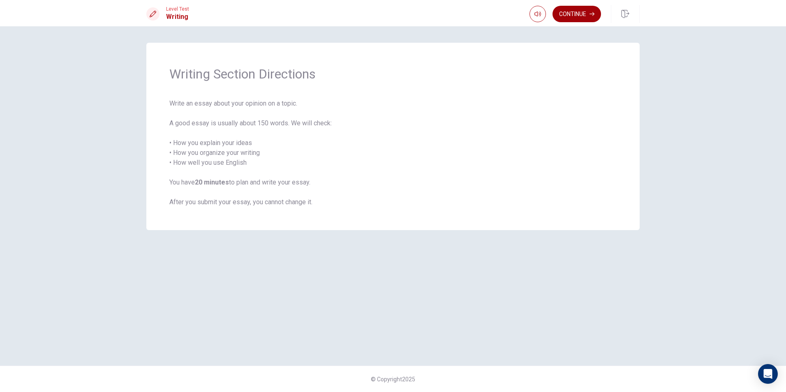
click at [579, 9] on button "Continue" at bounding box center [577, 14] width 49 height 16
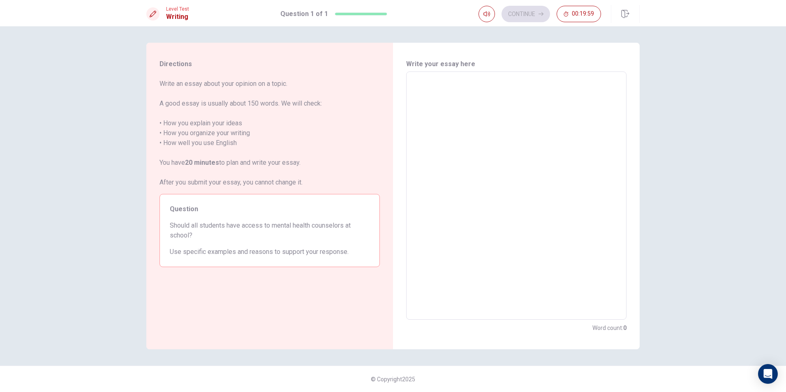
click at [463, 86] on textarea at bounding box center [516, 196] width 209 height 235
type textarea "y"
type textarea "x"
type textarea "ye"
type textarea "x"
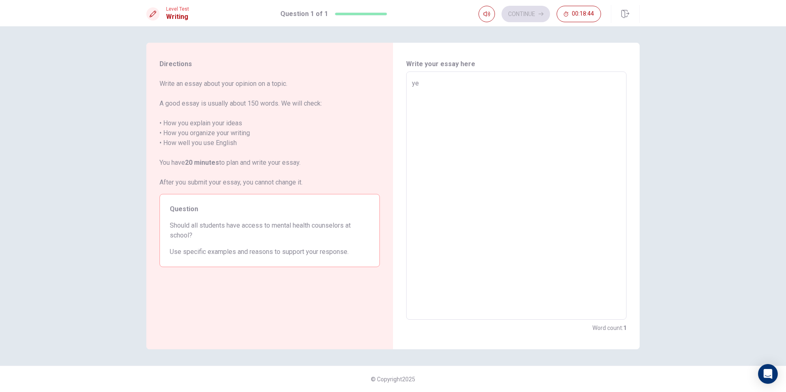
type textarea "yes"
type textarea "x"
type textarea "yes"
type textarea "x"
type textarea "yes b"
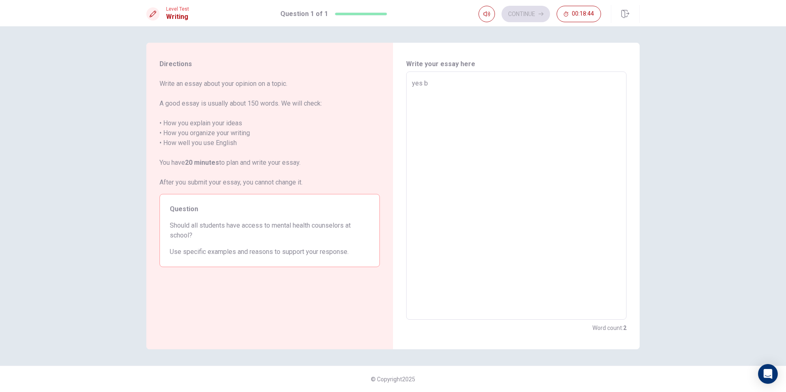
type textarea "x"
type textarea "yes be"
type textarea "x"
type textarea "yes bec"
type textarea "x"
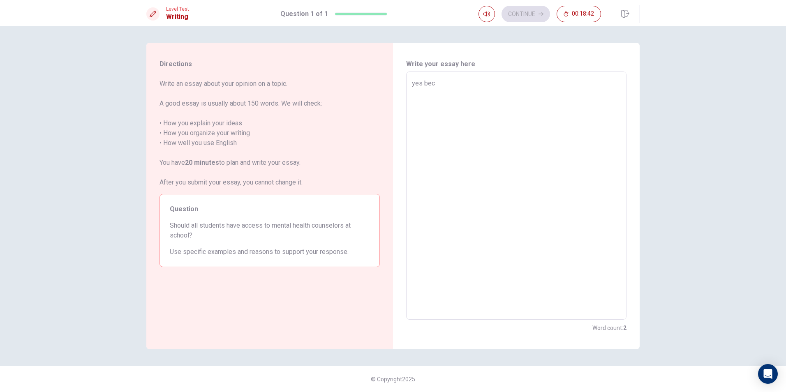
type textarea "yes beca"
type textarea "x"
type textarea "yes becau"
type textarea "x"
type textarea "yes becaus"
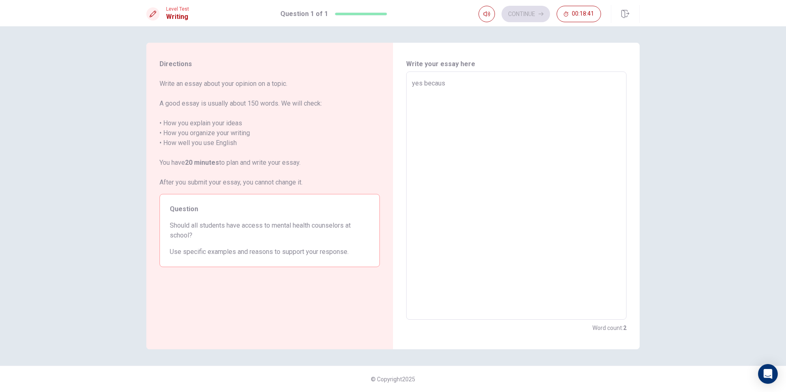
type textarea "x"
type textarea "yes because"
type textarea "x"
type textarea "yes because"
type textarea "x"
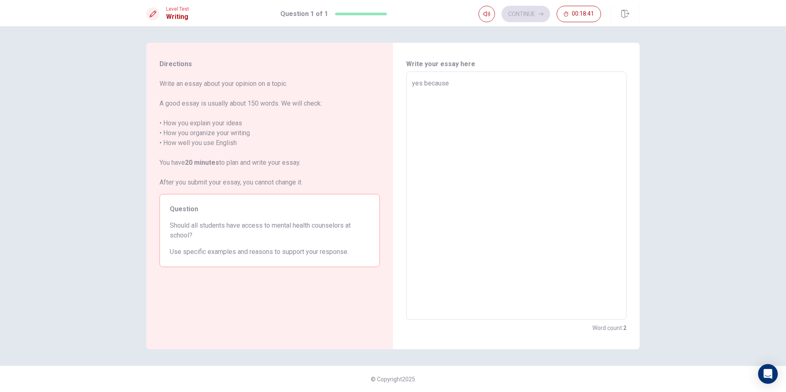
type textarea "yes because a"
type textarea "x"
type textarea "yes because al"
type textarea "x"
type textarea "yes because all"
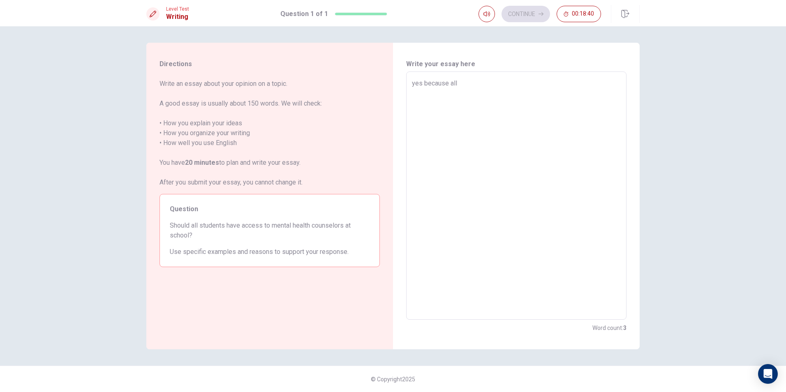
type textarea "x"
type textarea "yes because all"
type textarea "x"
type textarea "yes because all s"
type textarea "x"
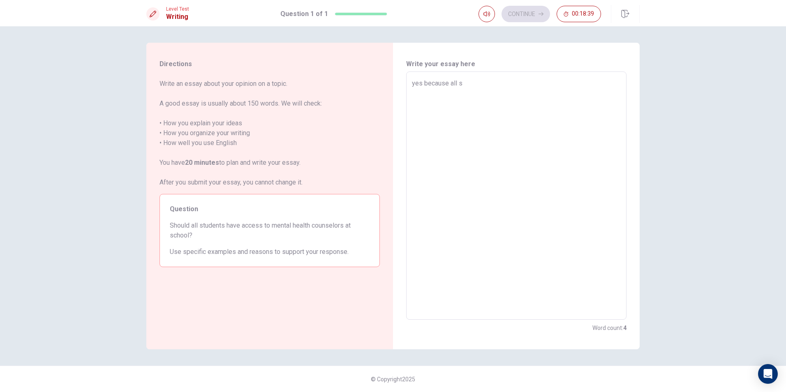
type textarea "yes because all st"
type textarea "x"
type textarea "yes because all stu"
type textarea "x"
type textarea "yes because all stud"
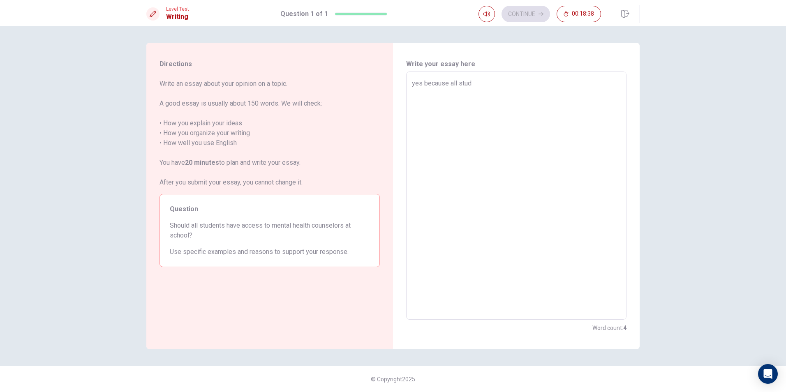
type textarea "x"
type textarea "yes because all stude"
type textarea "x"
type textarea "yes because all studen"
type textarea "x"
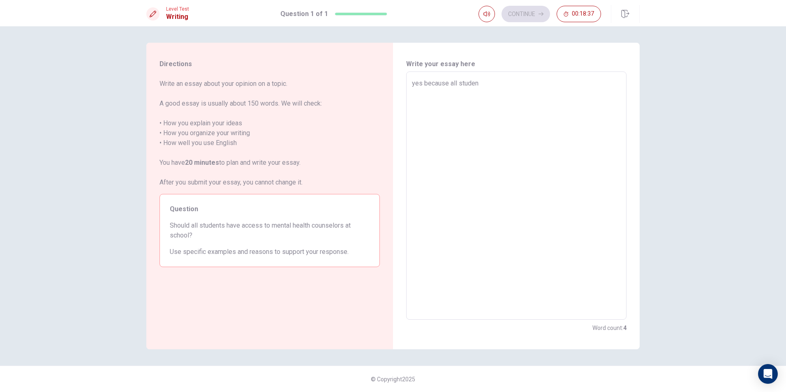
type textarea "yes because all student"
type textarea "x"
type textarea "yes because all student"
type textarea "x"
type textarea "yes because all student"
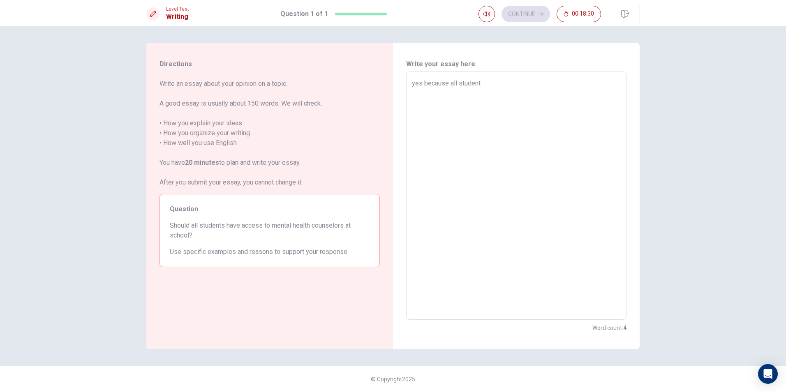
type textarea "x"
type textarea "yes because all studen"
type textarea "x"
type textarea "yes because all stude"
type textarea "x"
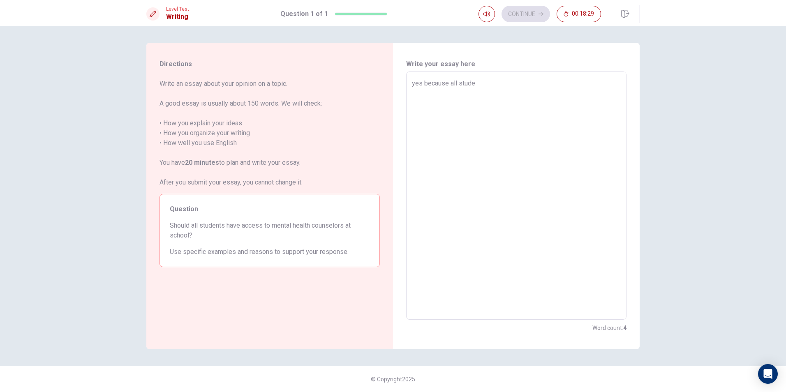
type textarea "yes because all stud"
type textarea "x"
type textarea "yes because all stu"
type textarea "x"
type textarea "yes because all st"
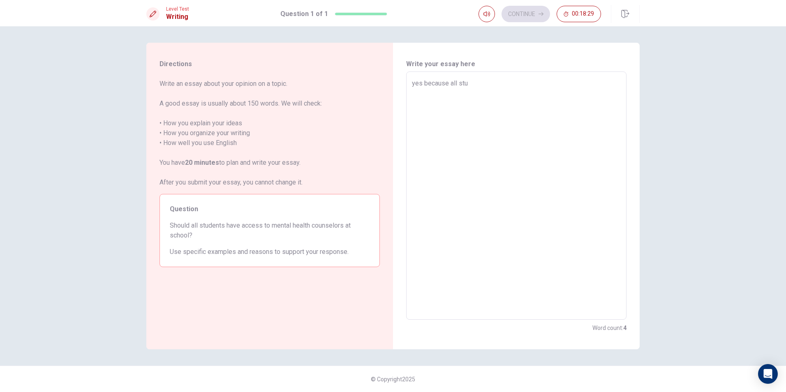
type textarea "x"
type textarea "yes because all s"
type textarea "x"
type textarea "yes because all"
type textarea "x"
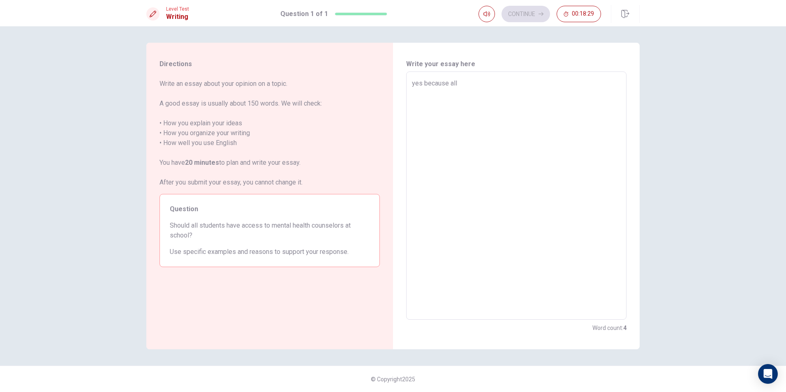
type textarea "yes because all"
type textarea "x"
type textarea "yes because al"
type textarea "x"
type textarea "yes because a"
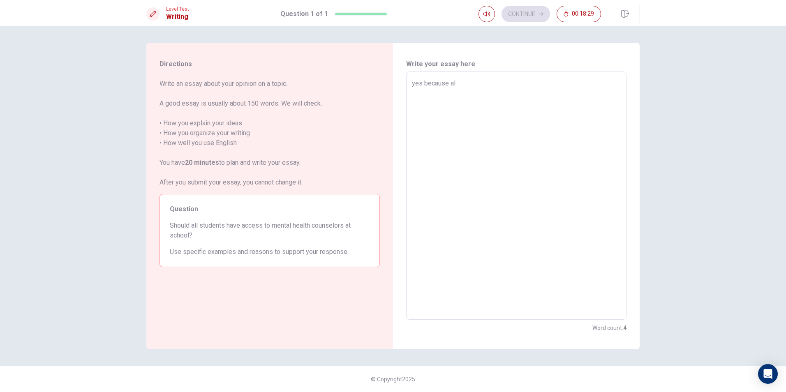
type textarea "x"
type textarea "yes because"
type textarea "x"
type textarea "yes because"
type textarea "x"
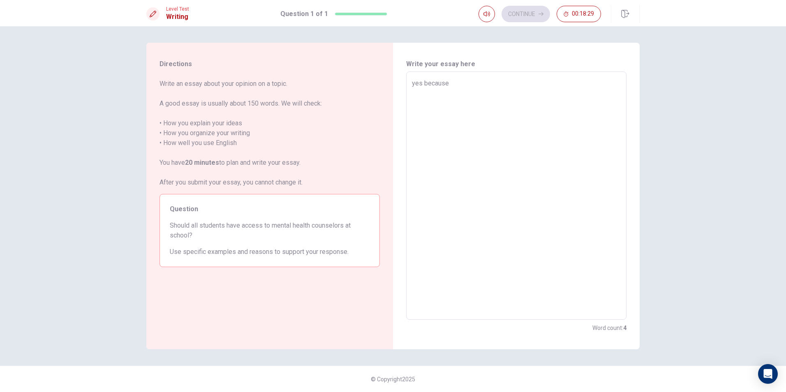
type textarea "yes becaus"
type textarea "x"
type textarea "yes becau"
type textarea "x"
type textarea "yes beca"
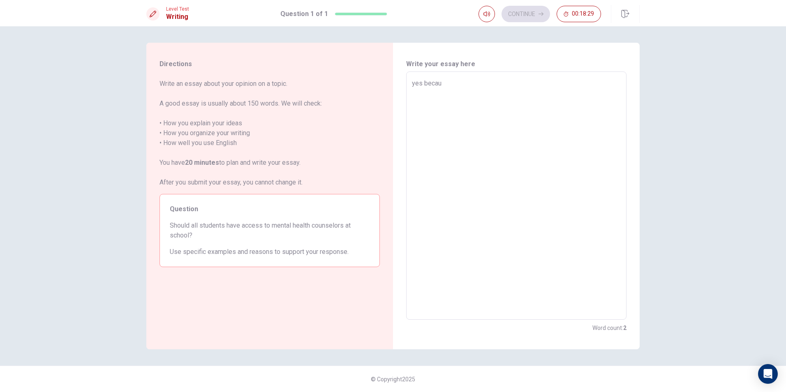
type textarea "x"
type textarea "yes bec"
type textarea "x"
type textarea "yes be"
type textarea "x"
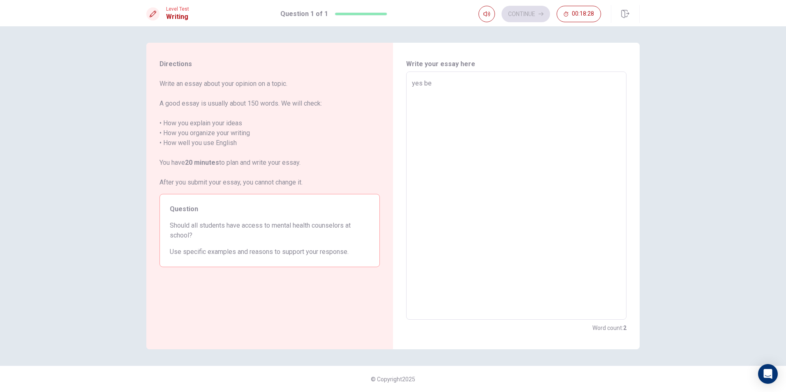
type textarea "yes bec"
type textarea "x"
type textarea "yes beca"
type textarea "x"
type textarea "yes becau"
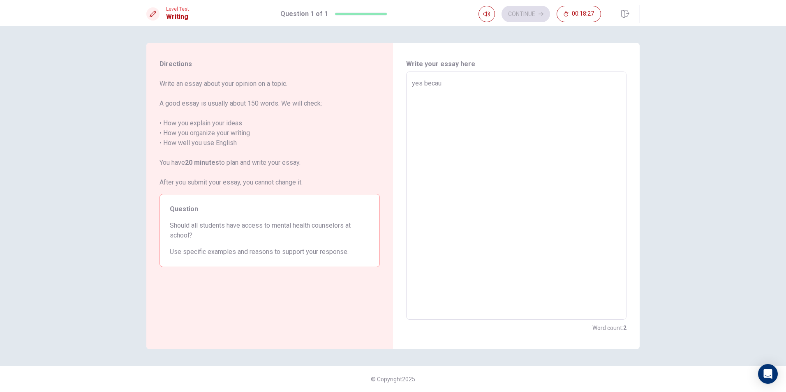
type textarea "x"
type textarea "yes becaus"
type textarea "x"
type textarea "yes because"
type textarea "x"
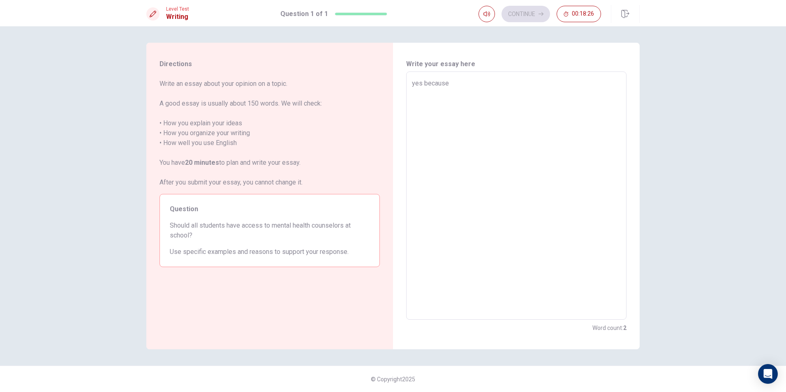
type textarea "yes because"
type textarea "x"
type textarea "yes because"
type textarea "x"
type textarea "yes becaus"
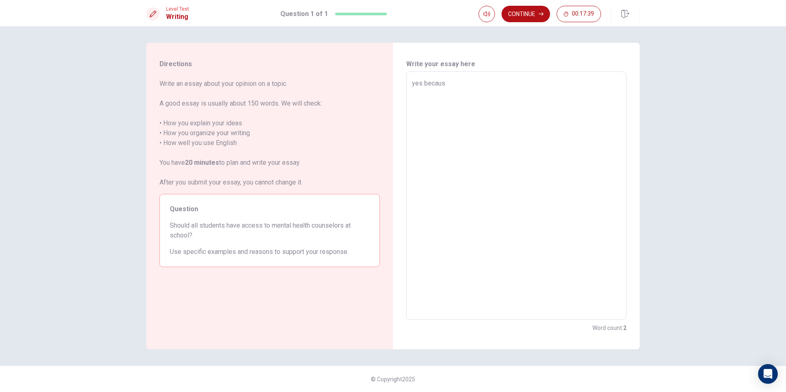
type textarea "x"
type textarea "yes becau"
type textarea "x"
type textarea "yes beca"
type textarea "x"
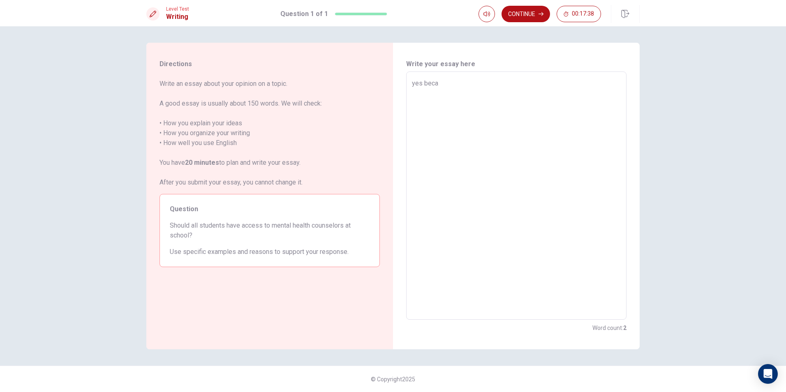
type textarea "yes bec"
type textarea "x"
type textarea "yes be"
type textarea "x"
type textarea "yes b"
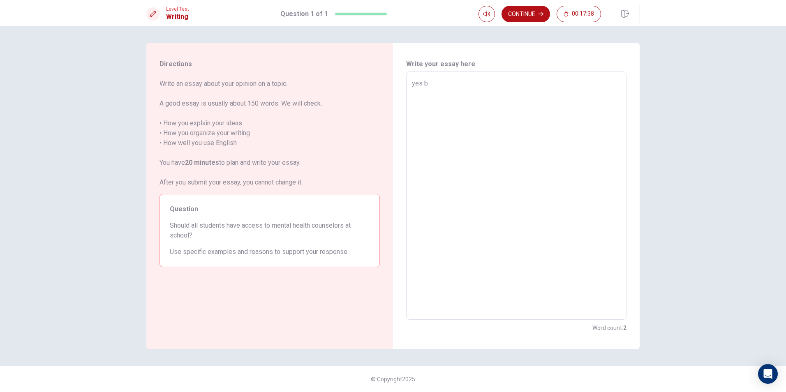
type textarea "x"
type textarea "yes"
type textarea "x"
type textarea "yes"
type textarea "x"
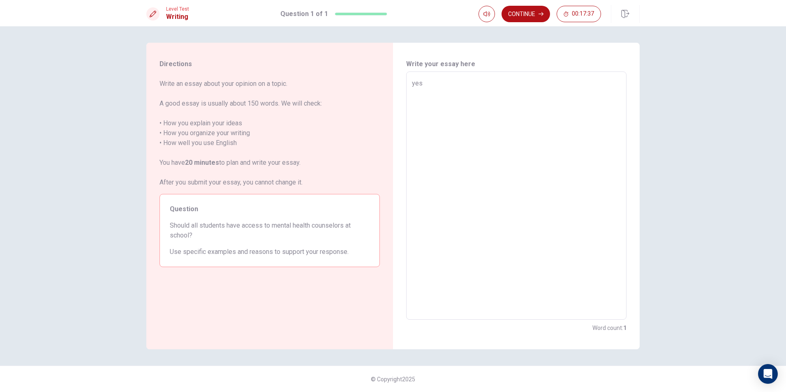
type textarea "ye"
type textarea "x"
type textarea "y"
type textarea "x"
type textarea "s"
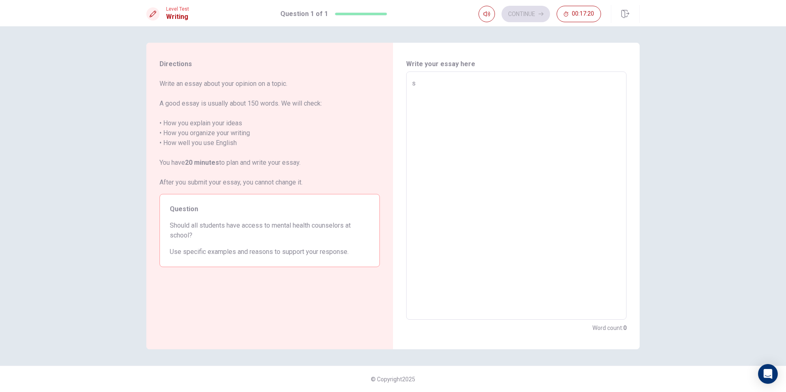
type textarea "x"
type textarea "so"
type textarea "x"
type textarea "s"
type textarea "x"
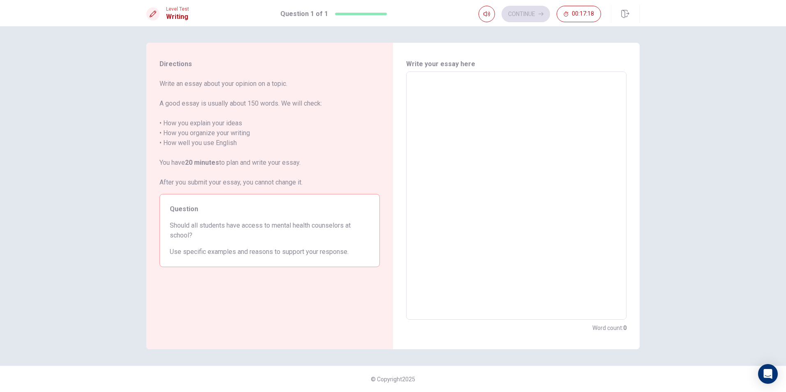
type textarea "i"
type textarea "x"
type textarea "in"
type textarea "x"
type textarea "in"
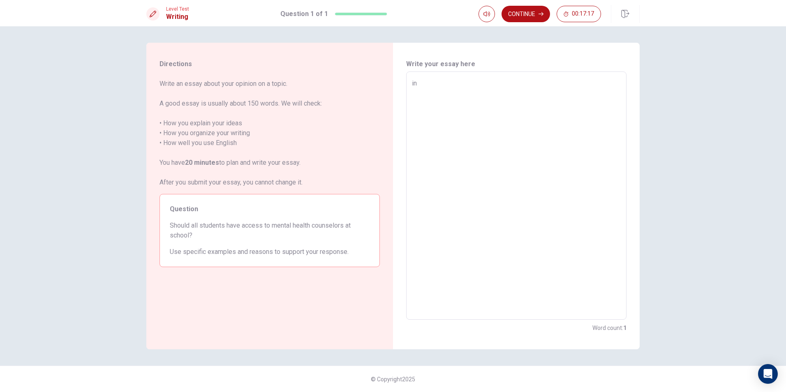
type textarea "x"
type textarea "in m"
type textarea "x"
type textarea "in my"
type textarea "x"
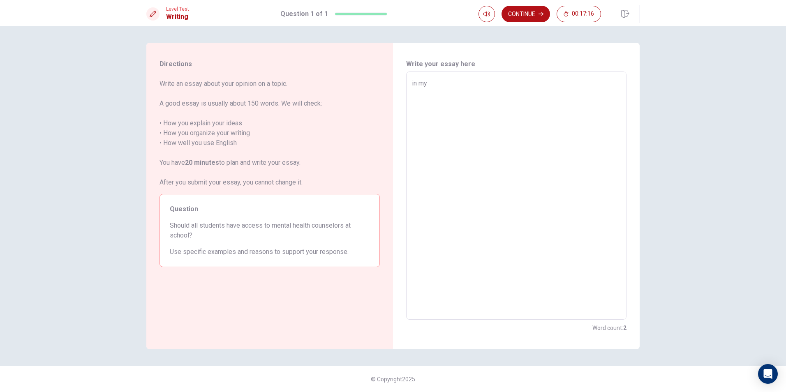
type textarea "in my"
type textarea "x"
type textarea "in my o"
type textarea "x"
type textarea "in my op"
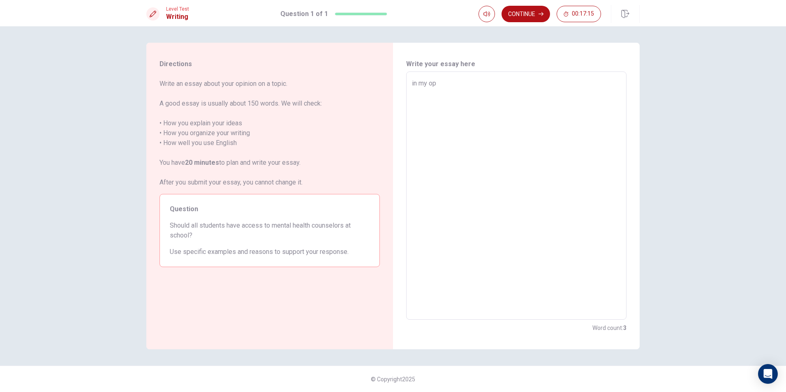
type textarea "x"
type textarea "in my opi"
type textarea "x"
type textarea "in my opin"
type textarea "x"
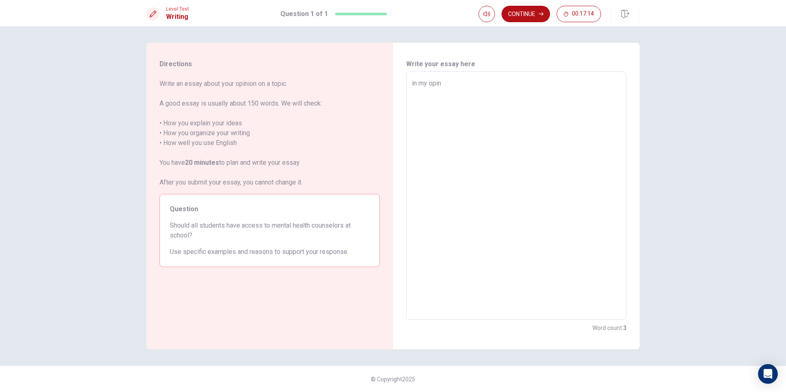
type textarea "in my opiny"
type textarea "x"
type textarea "in my opinyi"
type textarea "x"
type textarea "in my opinyio"
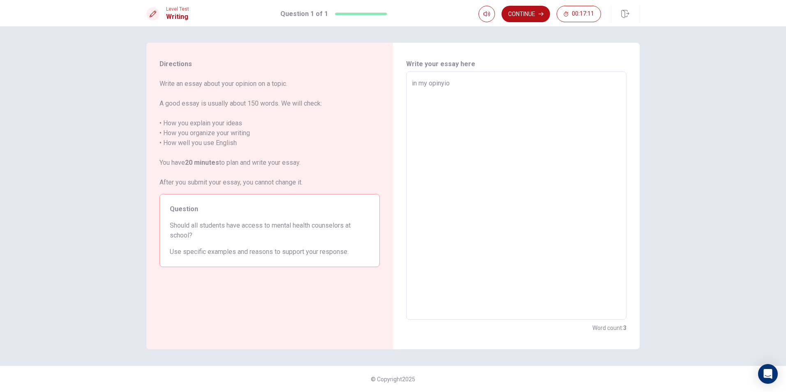
type textarea "x"
type textarea "in my opinyion"
type textarea "x"
type textarea "in my opinyio"
type textarea "x"
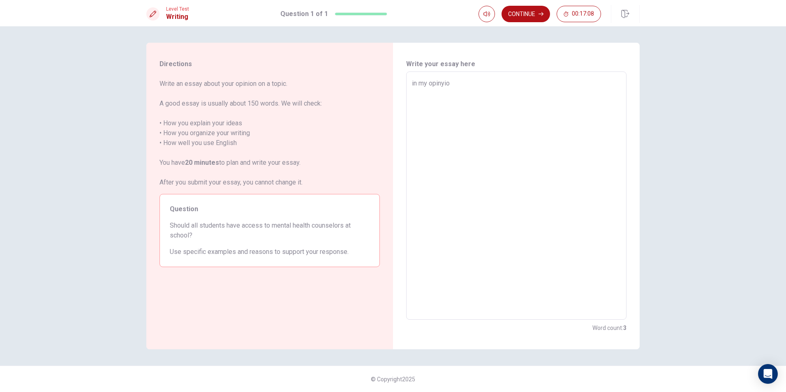
type textarea "in my opinyi"
type textarea "x"
type textarea "in my opiny"
type textarea "x"
type textarea "in my opin"
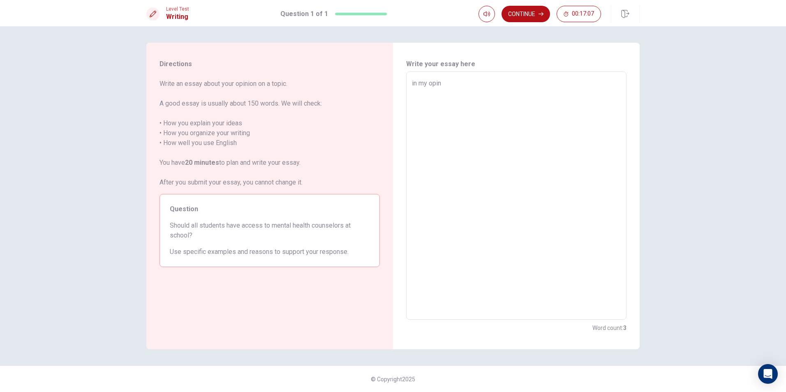
type textarea "x"
type textarea "in my opini"
type textarea "x"
type textarea "in my opinio"
type textarea "x"
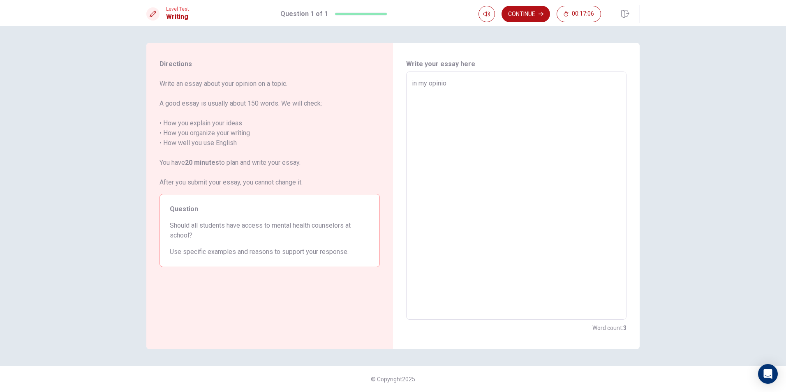
type textarea "in my opinion"
type textarea "x"
type textarea "in my opinion"
type textarea "x"
type textarea "in my opinion i"
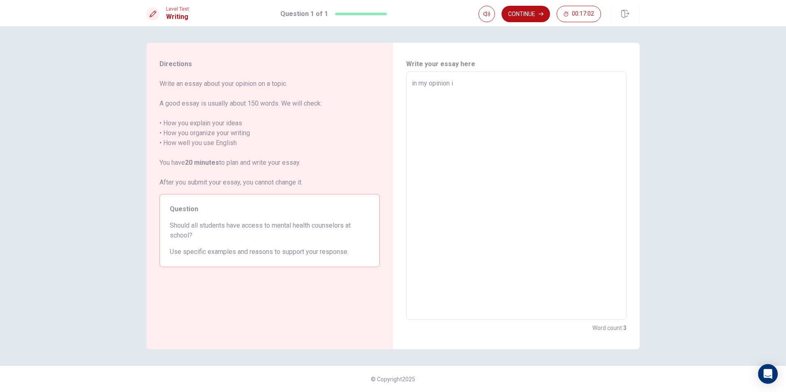
type textarea "x"
type textarea "in my opinion i"
type textarea "x"
type textarea "in my opinion i t"
type textarea "x"
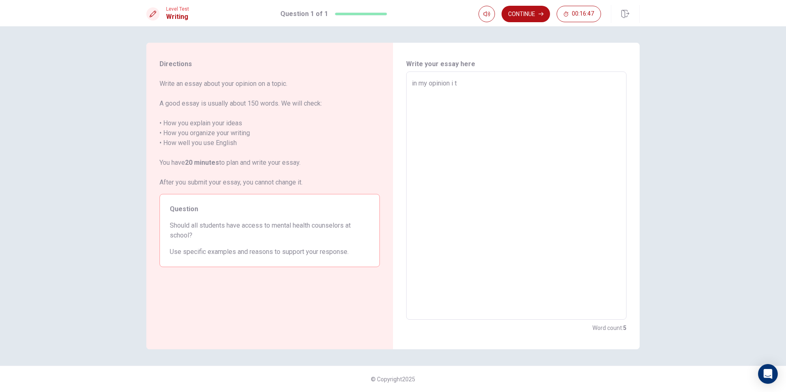
type textarea "in my opinion i th"
type textarea "x"
type textarea "in my opinion i thi"
type textarea "x"
type textarea "in my opinion i thin"
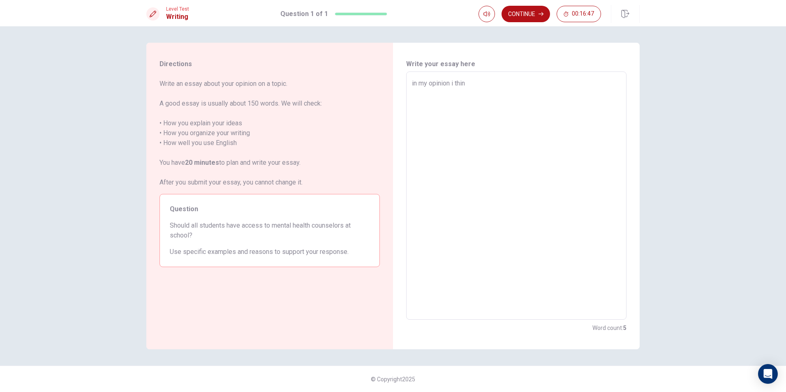
type textarea "x"
type textarea "in my opinion i think"
type textarea "x"
type textarea "in my opinion i think"
type textarea "x"
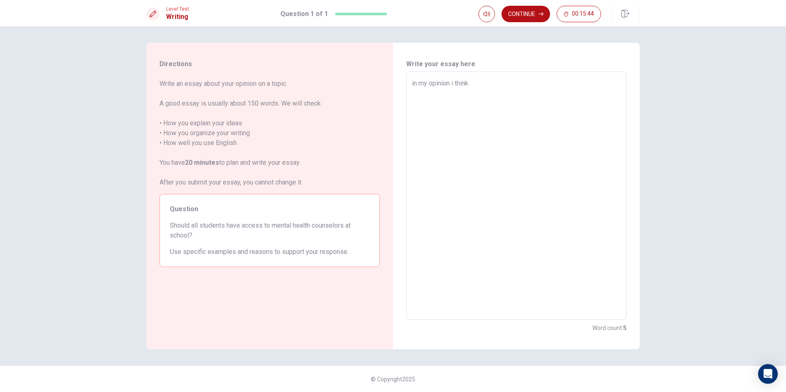
type textarea "in my opinion i think w"
type textarea "x"
type textarea "in my opinion i think we"
type textarea "x"
type textarea "in my opinion i think we"
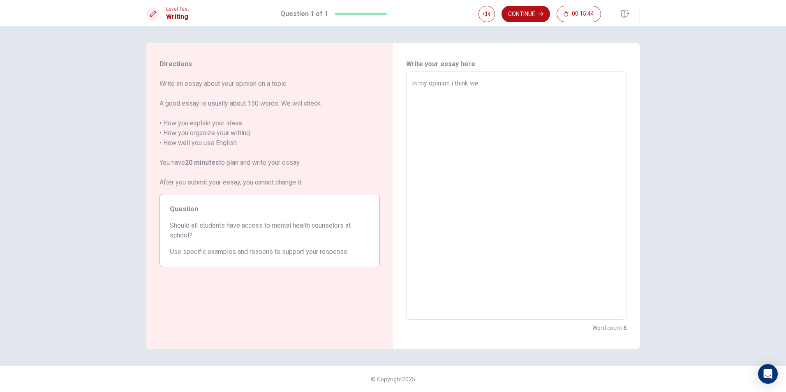
type textarea "x"
type textarea "in my opinion i think we s"
type textarea "x"
type textarea "in my opinion i think we sh"
type textarea "x"
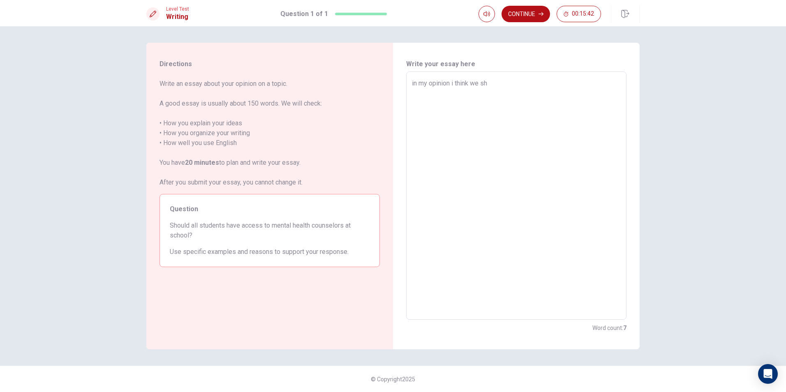
type textarea "in my opinion i think we sho"
type textarea "x"
type textarea "in my opinion i think we shou"
type textarea "x"
type textarea "in my opinion i think we shoui"
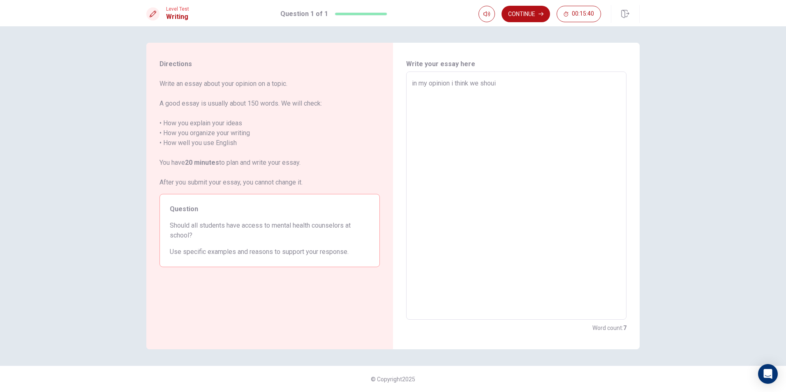
type textarea "x"
click at [498, 83] on textarea "in my opinion i think we shouid go to have access to mental health because evry…" at bounding box center [516, 196] width 209 height 235
click at [551, 91] on textarea "in my opinion i think we should go to have access to mental health because evry…" at bounding box center [516, 196] width 209 height 235
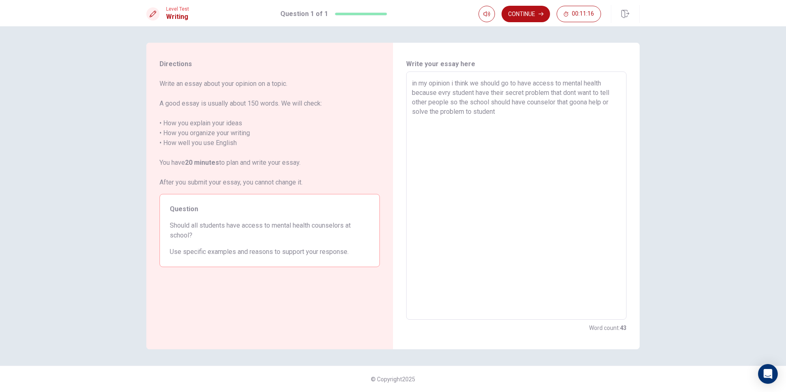
click at [582, 104] on textarea "in my opinion i think we should go to have access to mental health because evry…" at bounding box center [516, 196] width 209 height 235
click at [501, 109] on textarea "in my opinion i think we should go to have access to mental health because evry…" at bounding box center [516, 196] width 209 height 235
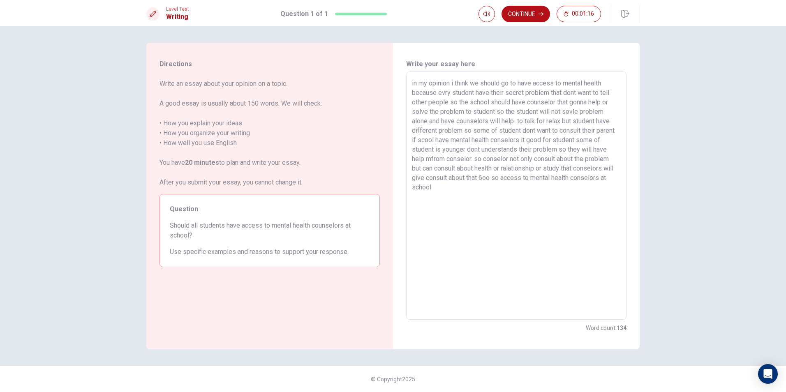
click at [503, 178] on textarea "in my opinion i think we should go to have access to mental health because evry…" at bounding box center [516, 196] width 209 height 235
click at [445, 195] on textarea "in my opinion i think we should go to have access to mental health because evry…" at bounding box center [516, 196] width 209 height 235
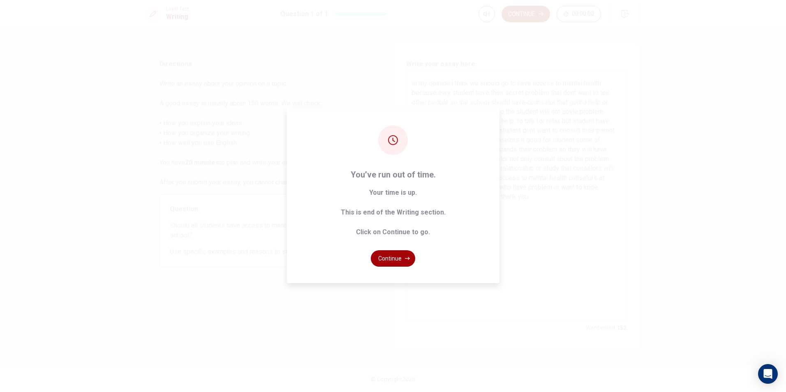
click at [385, 258] on button "Continue" at bounding box center [393, 258] width 44 height 16
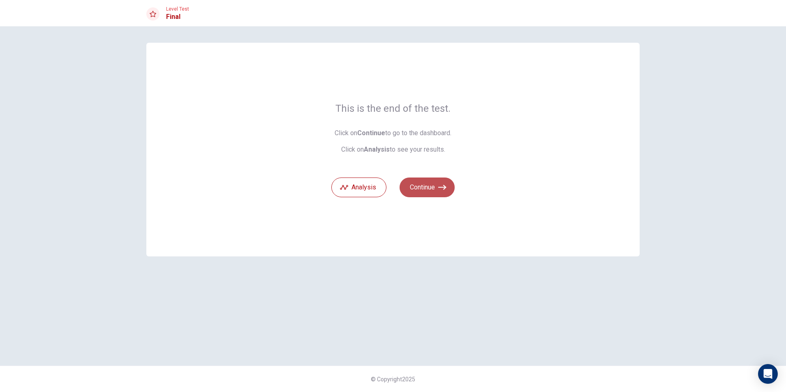
click at [435, 189] on button "Continue" at bounding box center [427, 188] width 55 height 20
